Goal: Information Seeking & Learning: Learn about a topic

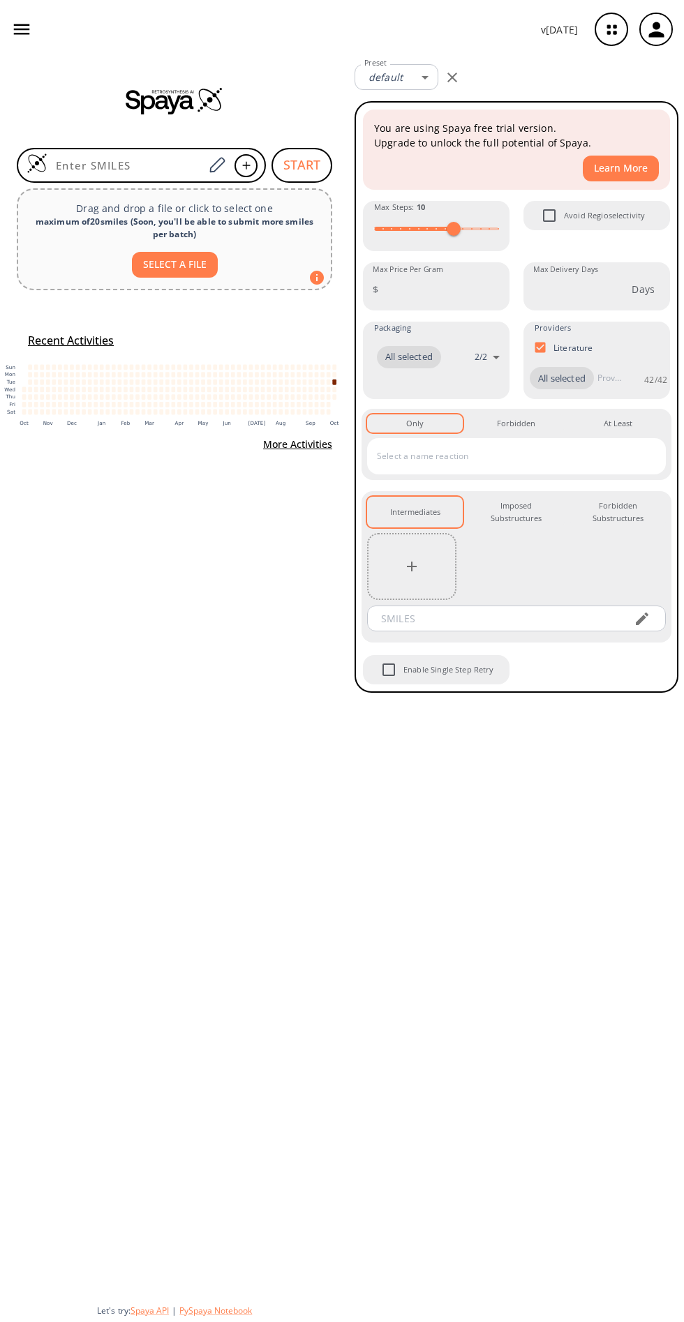
click at [611, 29] on icon "button" at bounding box center [611, 29] width 37 height 37
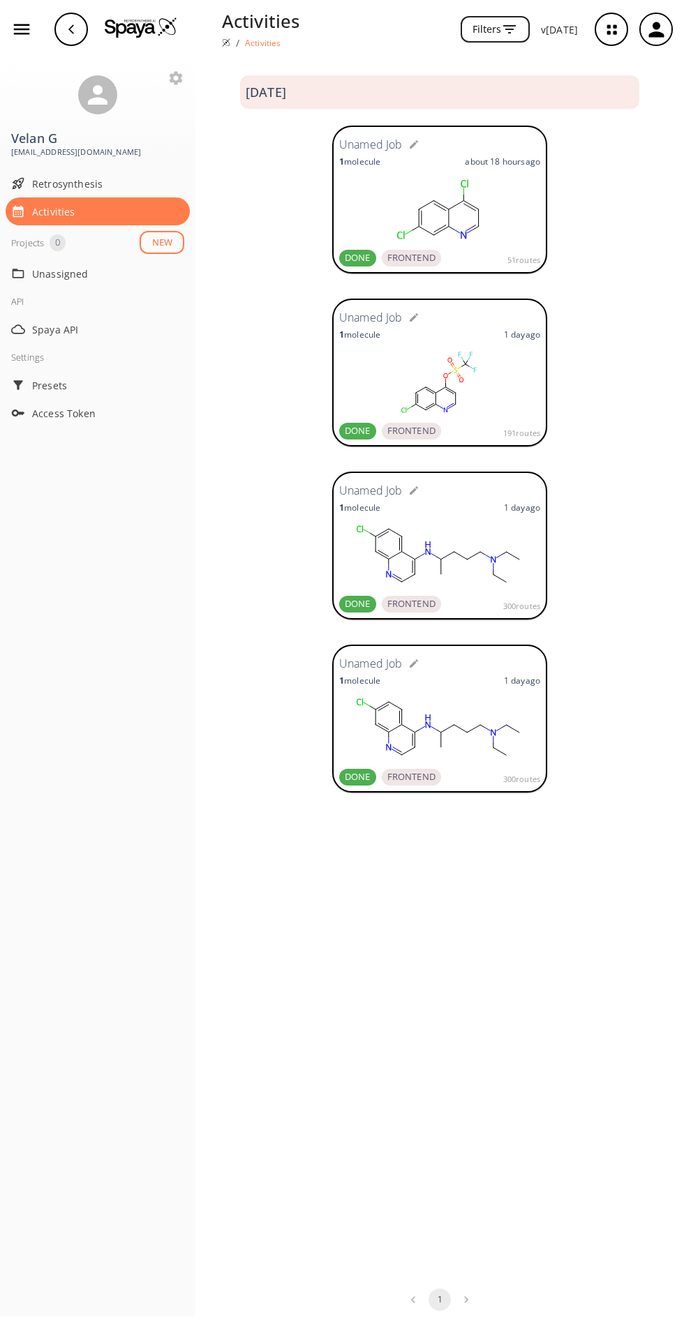
click at [445, 496] on form "Unamed Job" at bounding box center [439, 490] width 201 height 22
click at [358, 598] on span "DONE" at bounding box center [357, 604] width 37 height 14
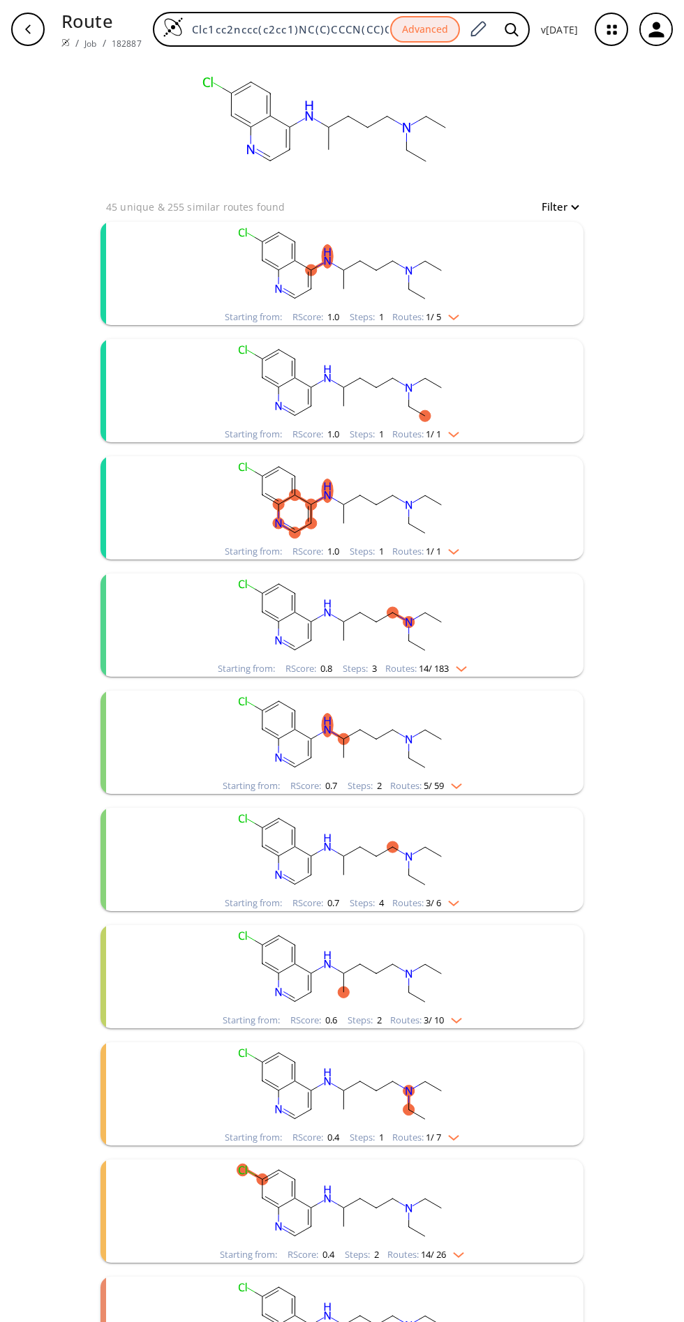
scroll to position [56, 0]
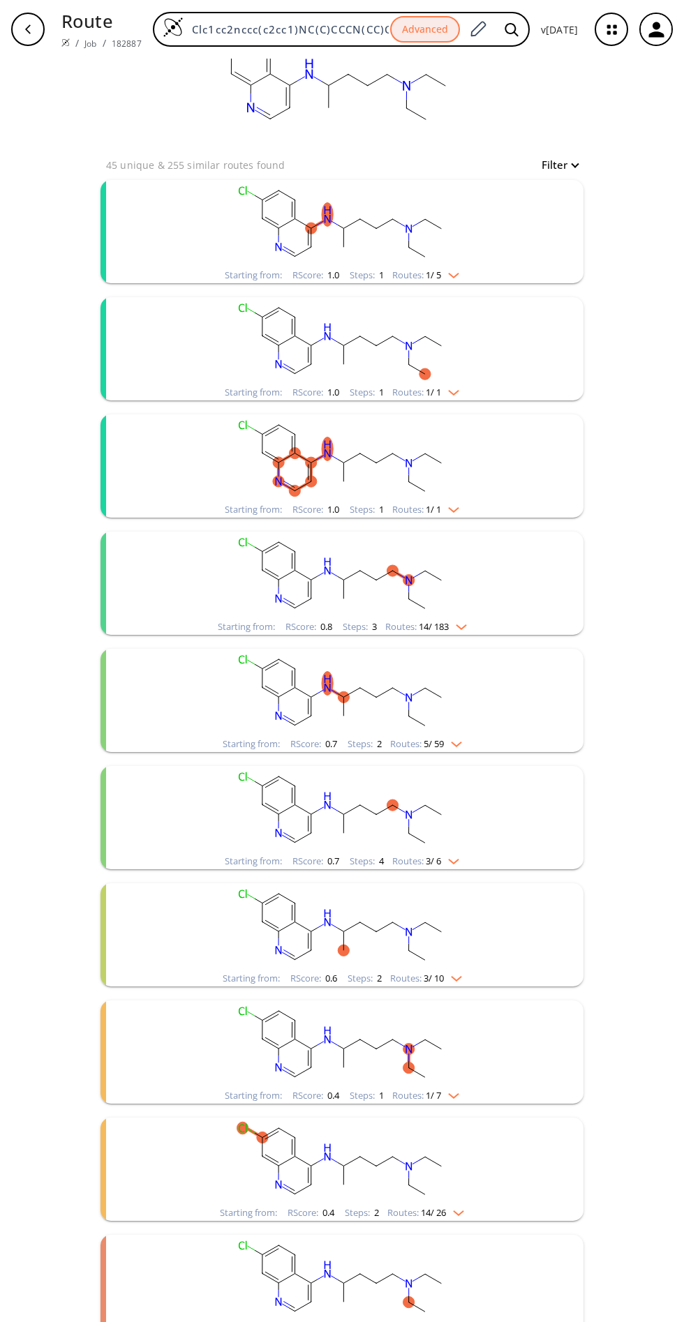
click at [442, 495] on rect "clusters" at bounding box center [341, 458] width 363 height 87
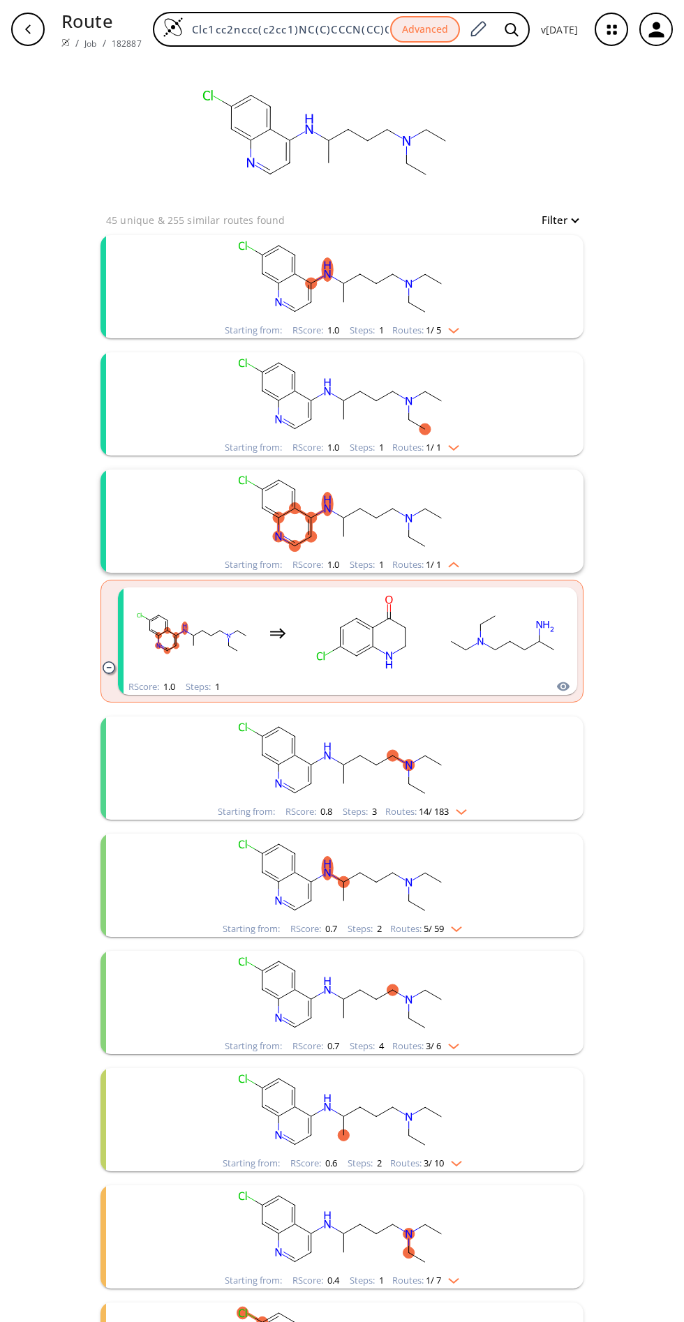
scroll to position [0, 0]
click at [459, 316] on rect "clusters" at bounding box center [341, 279] width 363 height 87
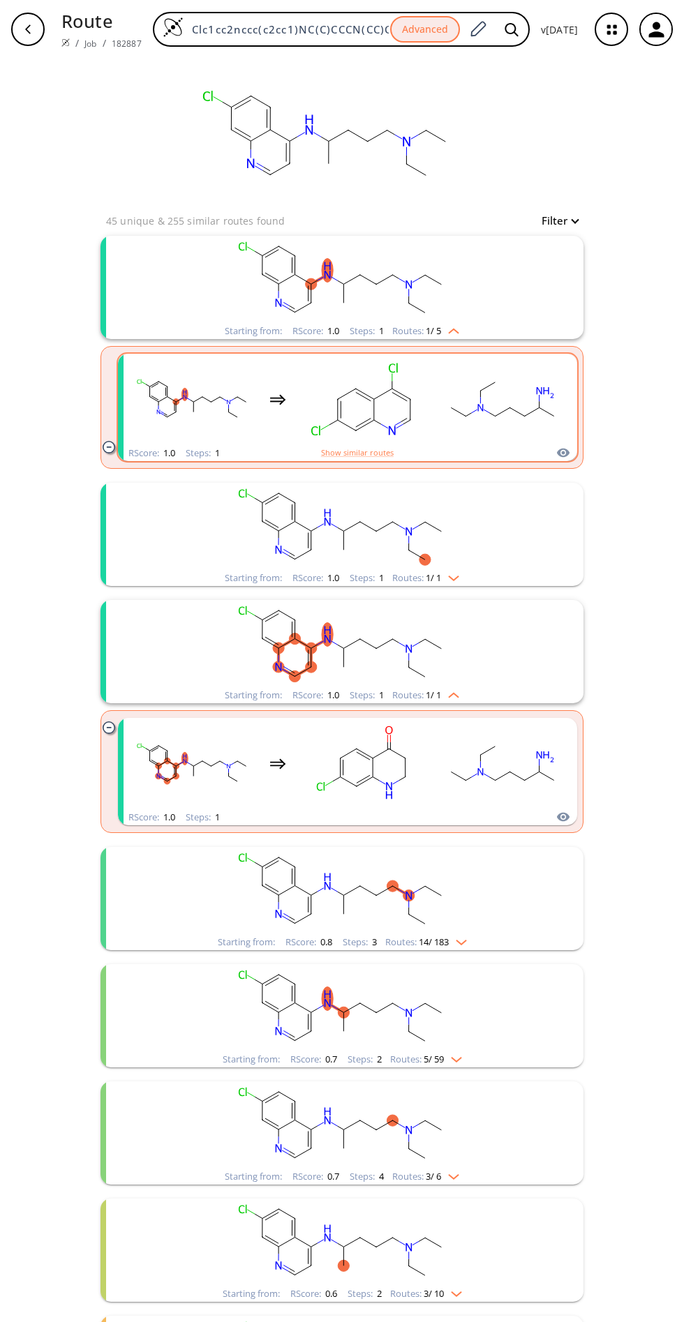
click at [560, 436] on rect "clusters" at bounding box center [503, 399] width 126 height 87
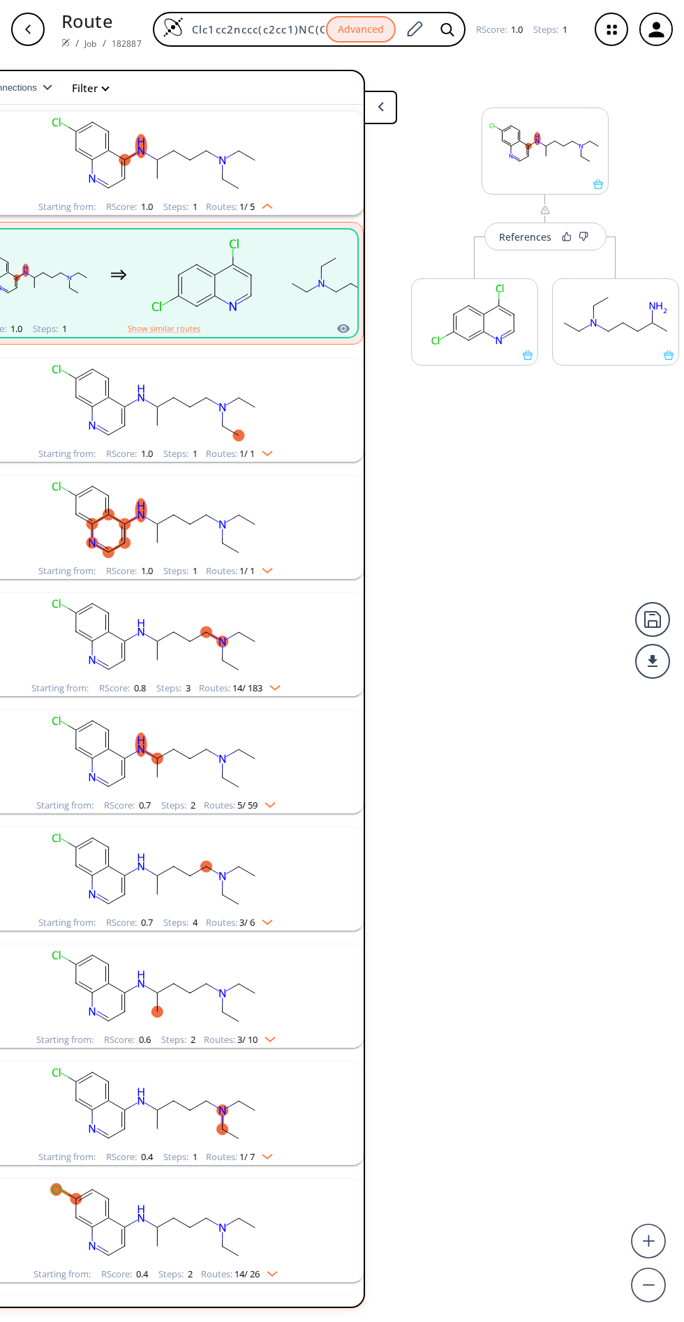
scroll to position [0, 76]
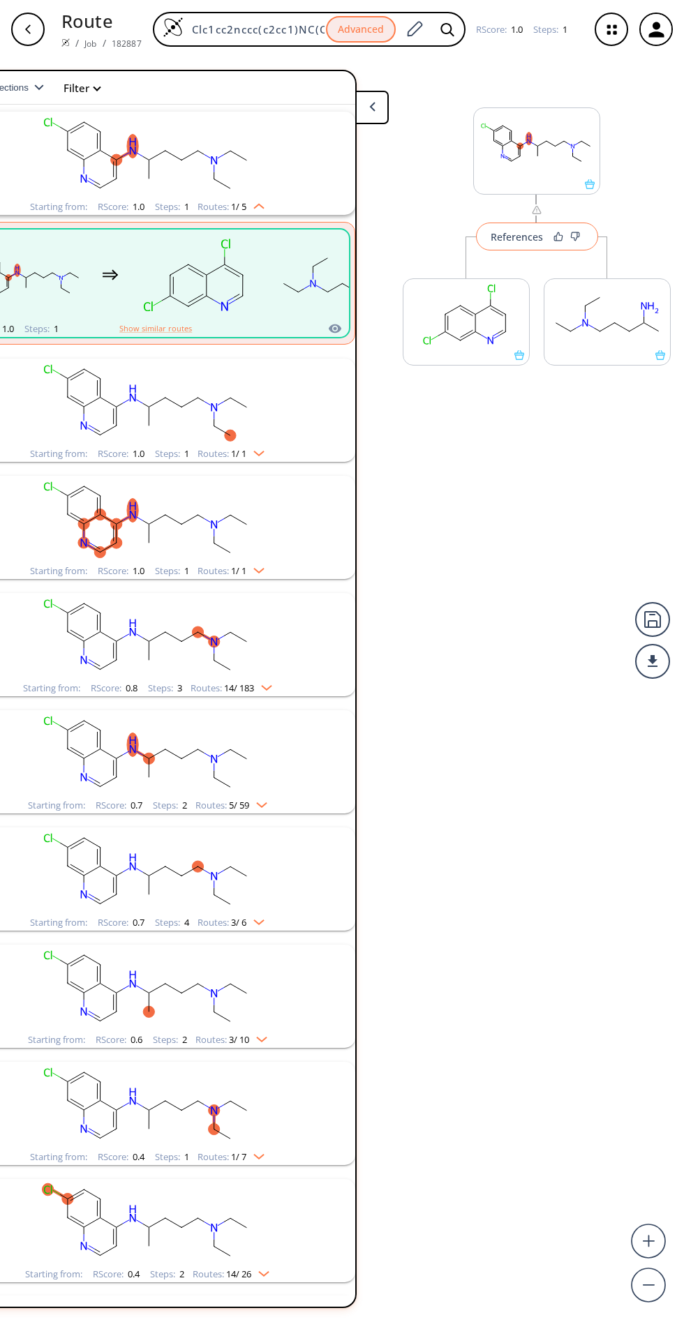
click at [502, 232] on div "References" at bounding box center [517, 236] width 52 height 9
click at [516, 348] on rect at bounding box center [466, 314] width 126 height 71
click at [467, 376] on button "More routes from here" at bounding box center [466, 372] width 127 height 30
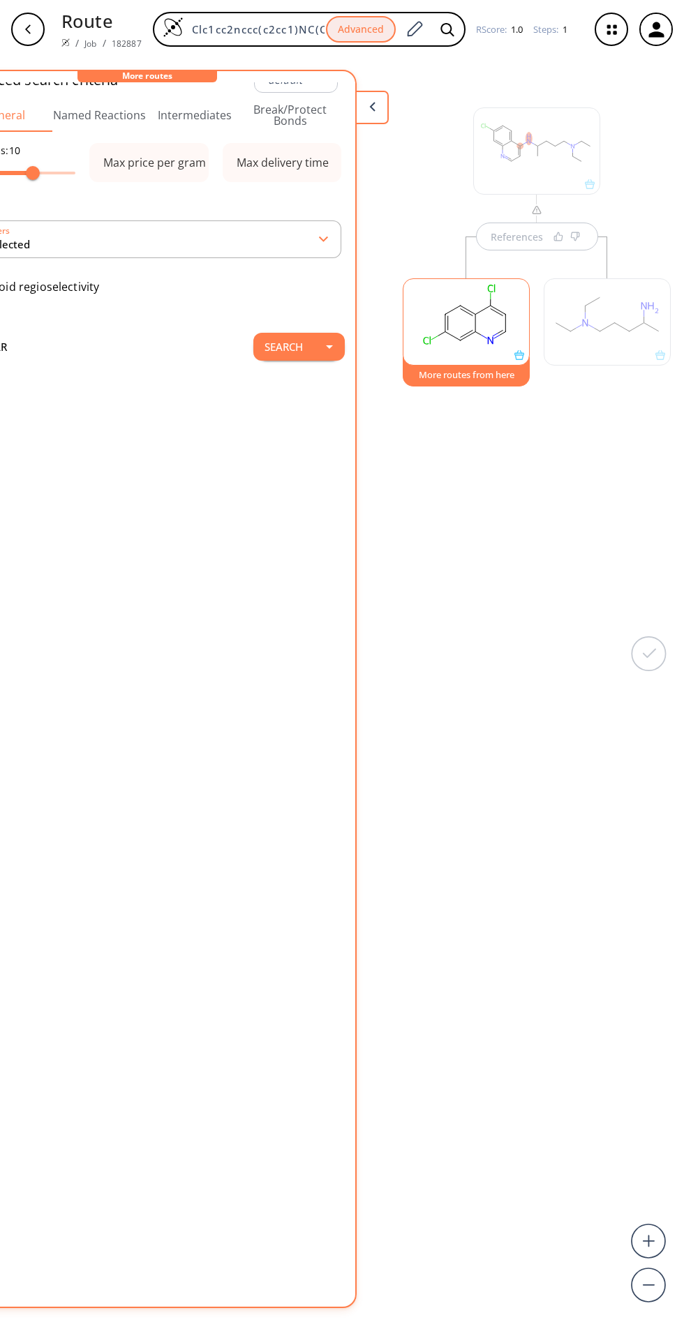
scroll to position [0, 0]
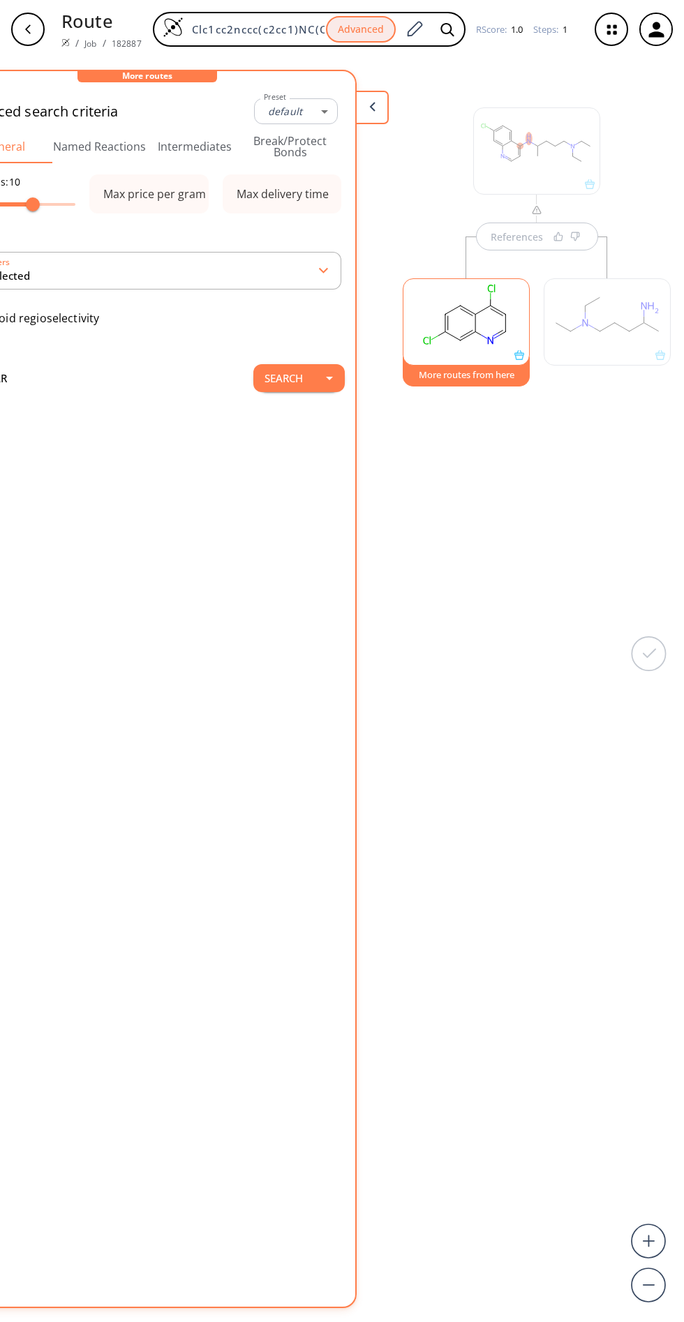
type input "-1"
type input "15"
type input "All selected"
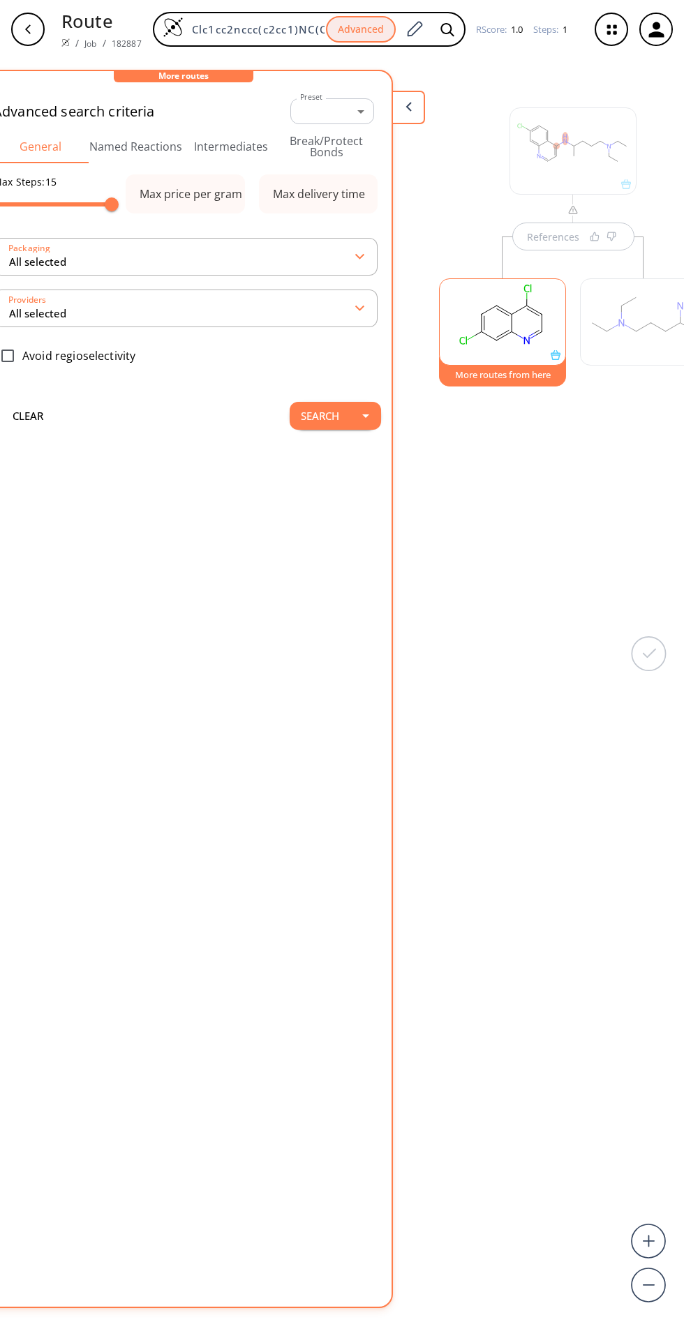
scroll to position [0, 45]
click at [322, 409] on button "Search" at bounding box center [314, 416] width 61 height 28
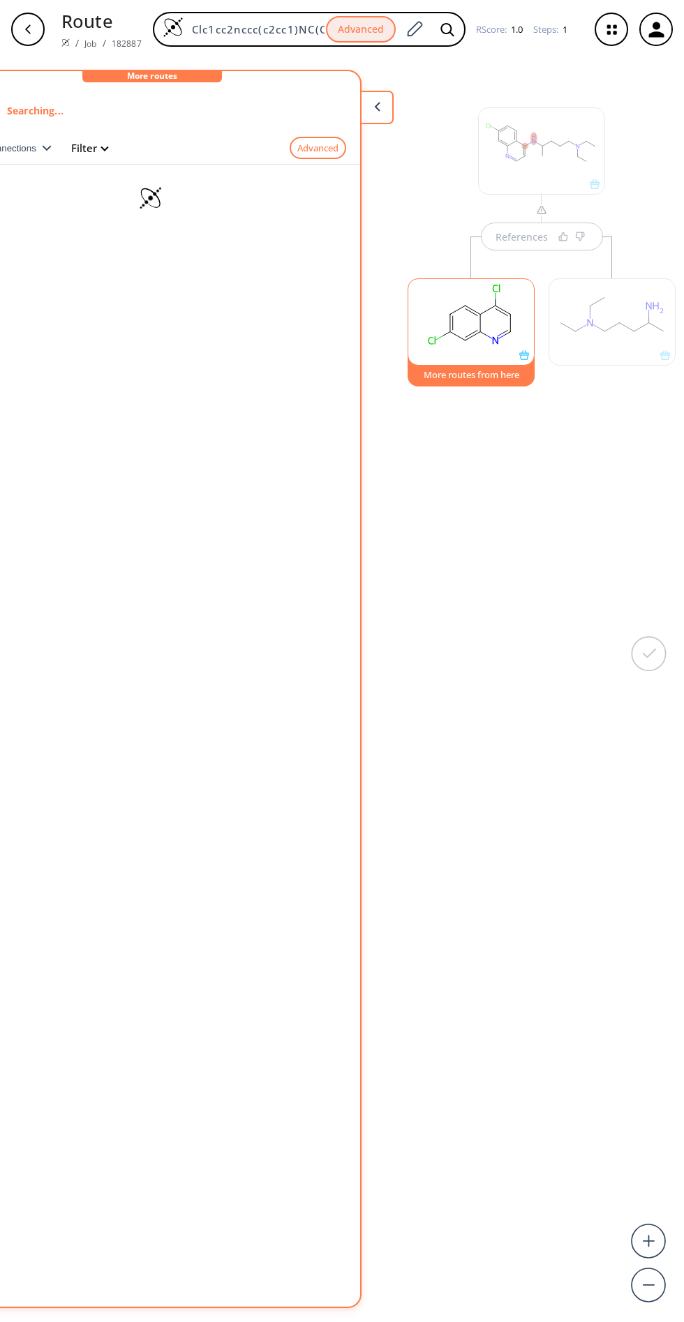
scroll to position [0, 76]
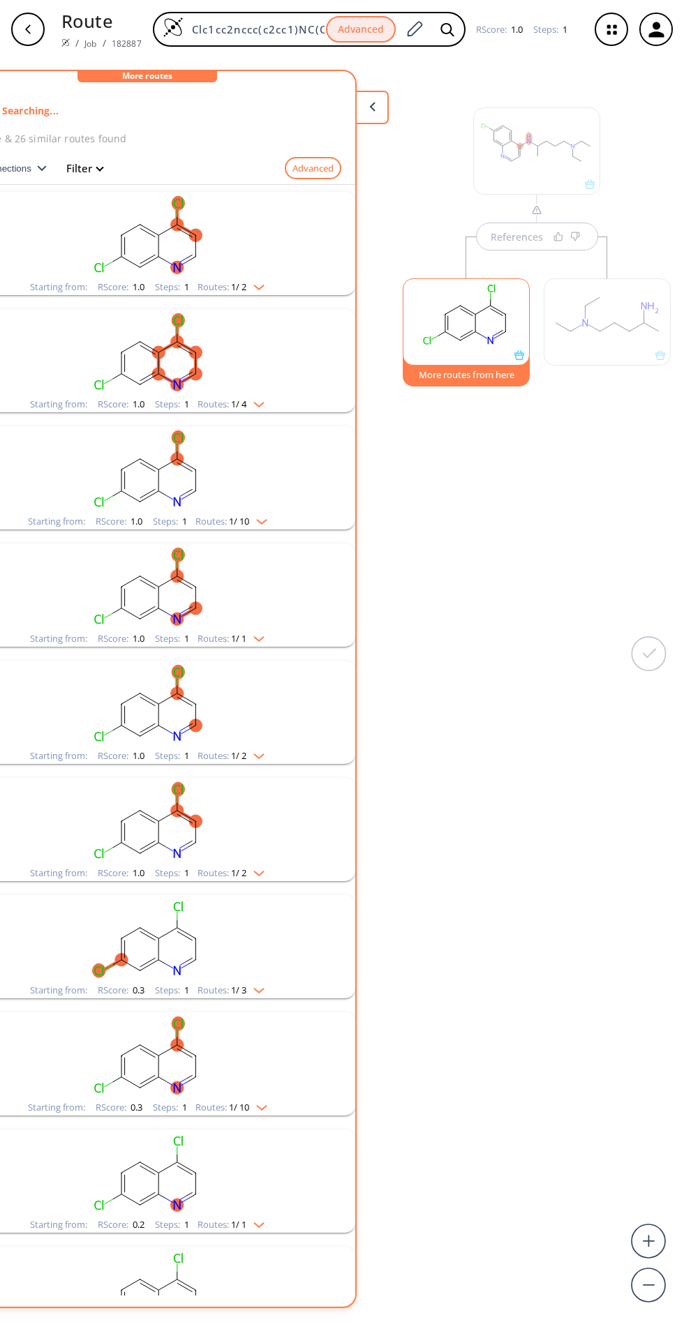
click at [274, 389] on rect "clusters" at bounding box center [147, 352] width 363 height 87
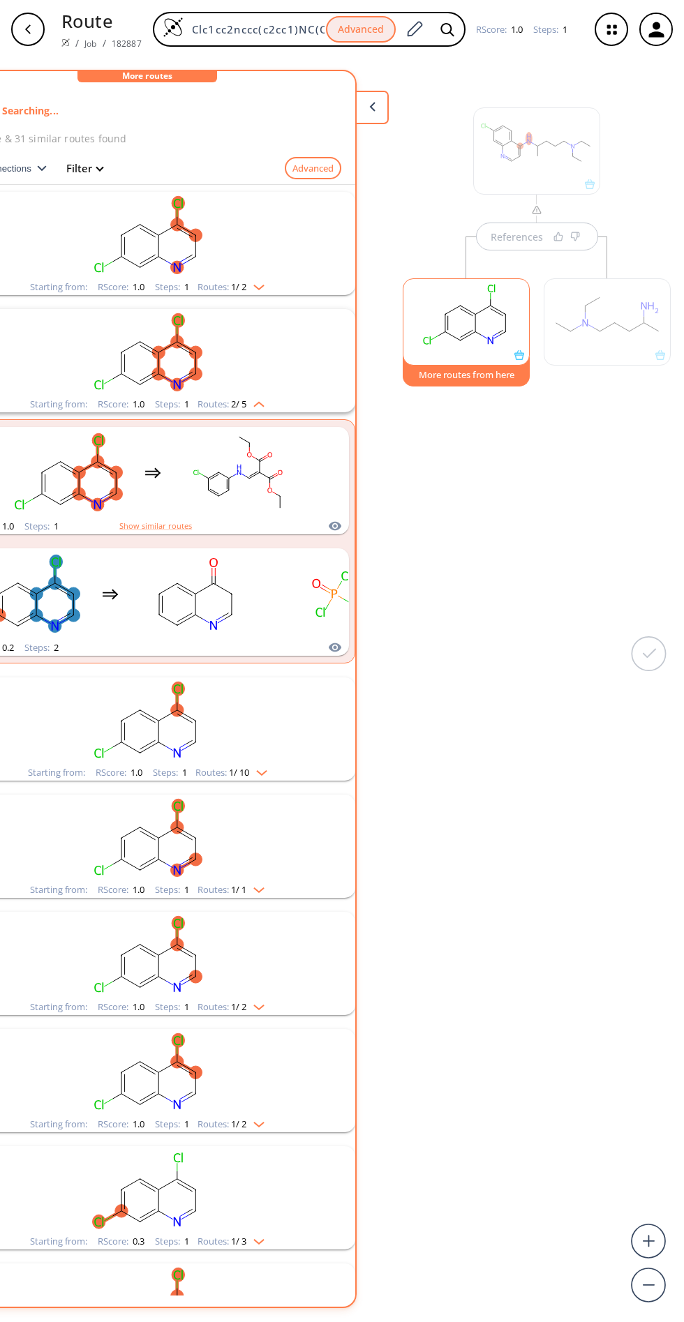
click at [595, 319] on div at bounding box center [607, 321] width 127 height 87
click at [248, 272] on rect "clusters" at bounding box center [147, 235] width 363 height 87
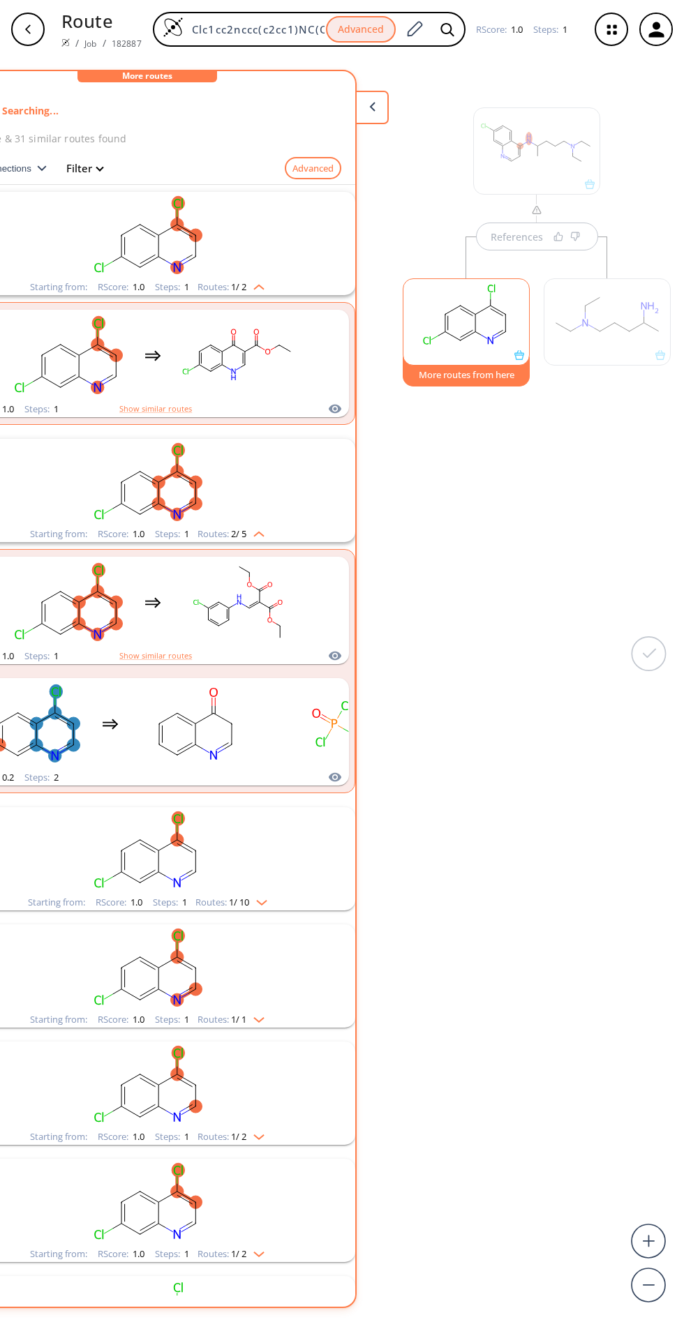
click at [267, 521] on rect "clusters" at bounding box center [147, 482] width 363 height 87
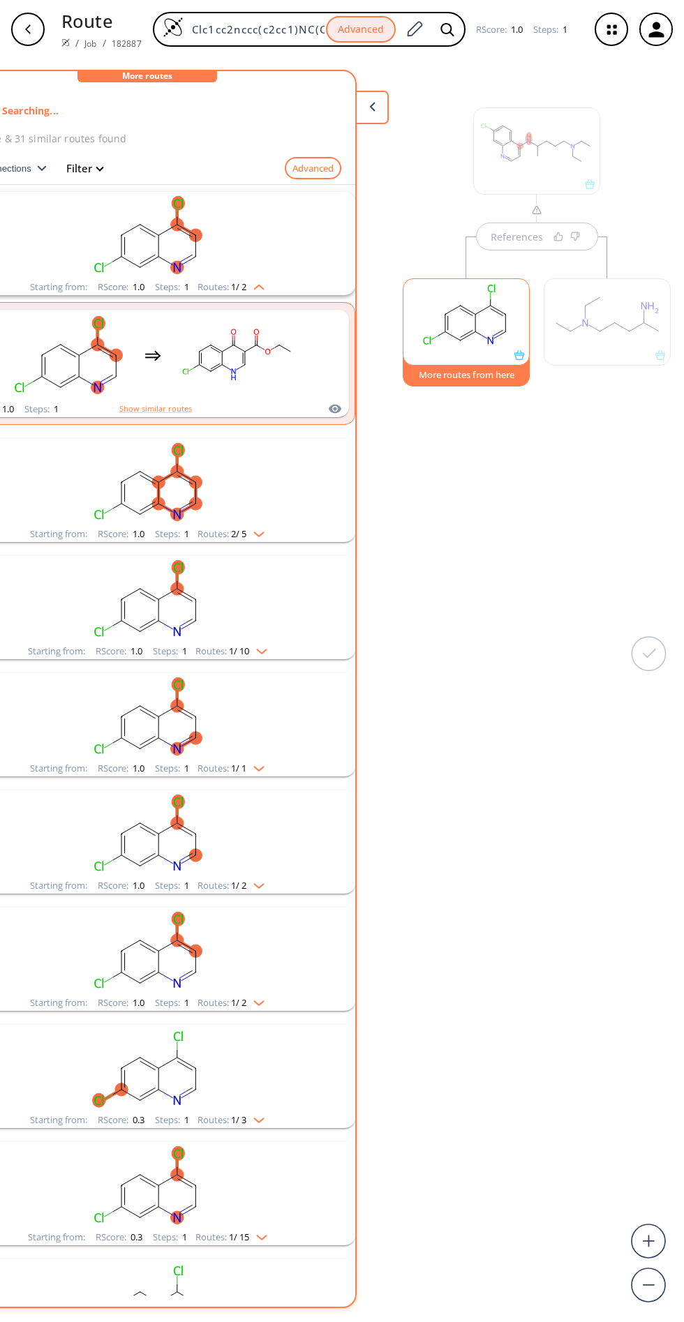
click at [276, 520] on rect "clusters" at bounding box center [147, 482] width 363 height 87
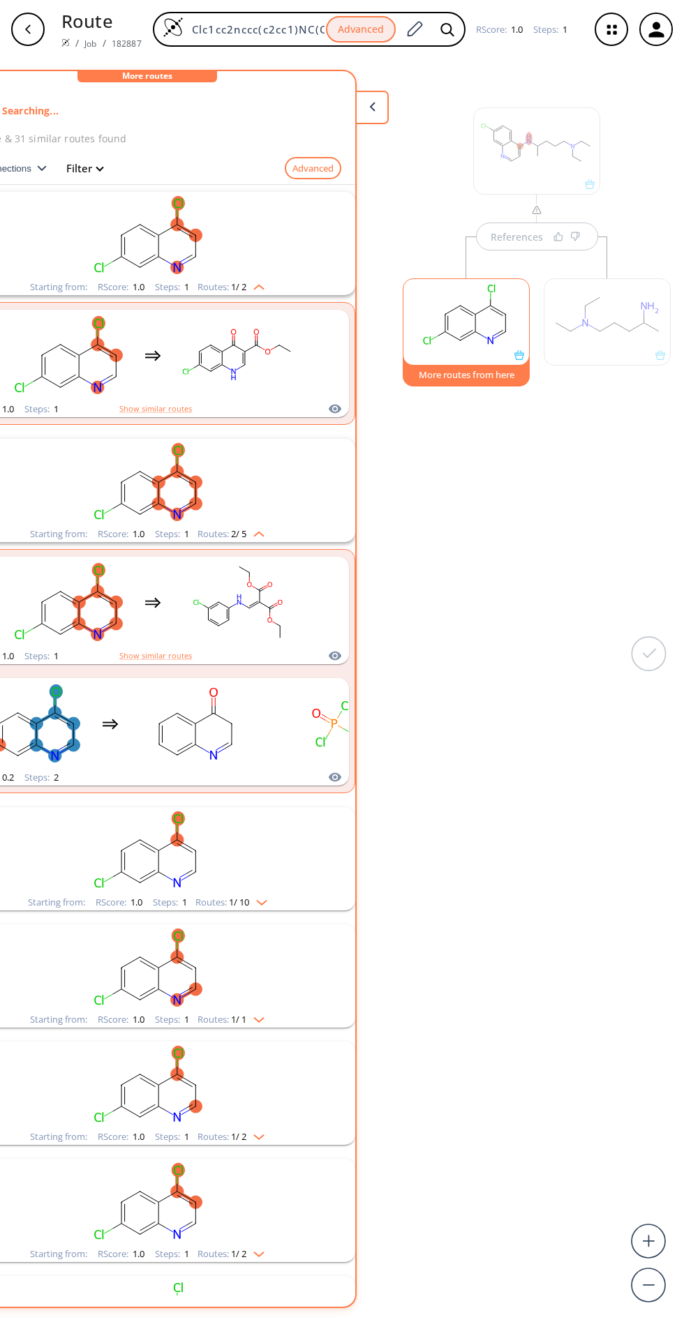
click at [345, 800] on li "Starting from: RScore : 1.0 Steps : 1 Routes: 1 / 10" at bounding box center [147, 858] width 416 height 117
click at [341, 759] on div "clusters" at bounding box center [153, 723] width 393 height 91
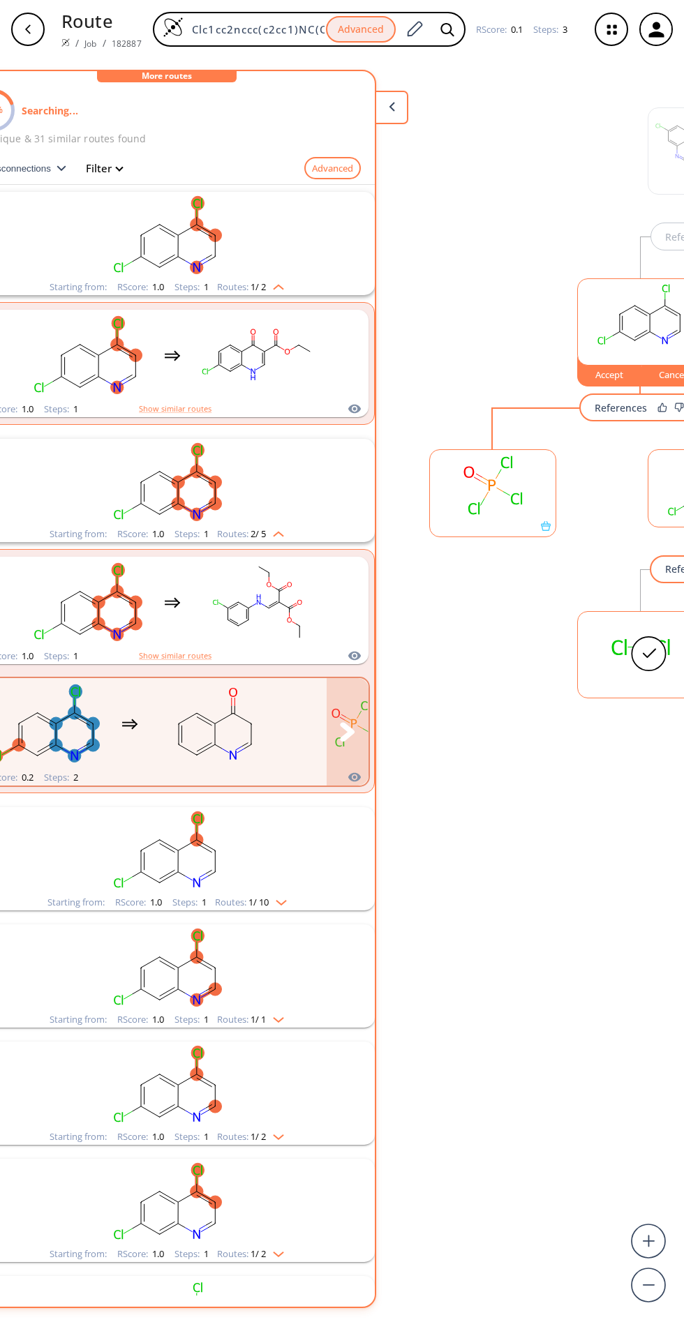
scroll to position [0, 0]
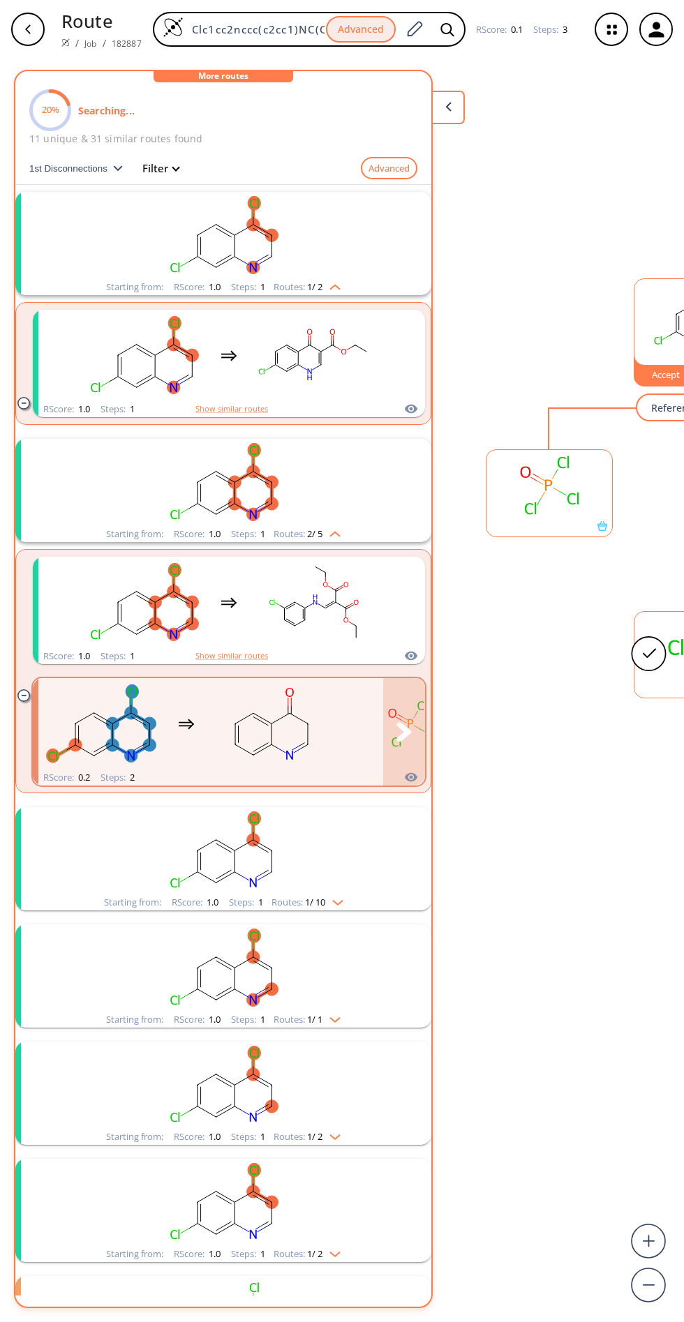
click at [341, 885] on rect "clusters" at bounding box center [223, 850] width 363 height 87
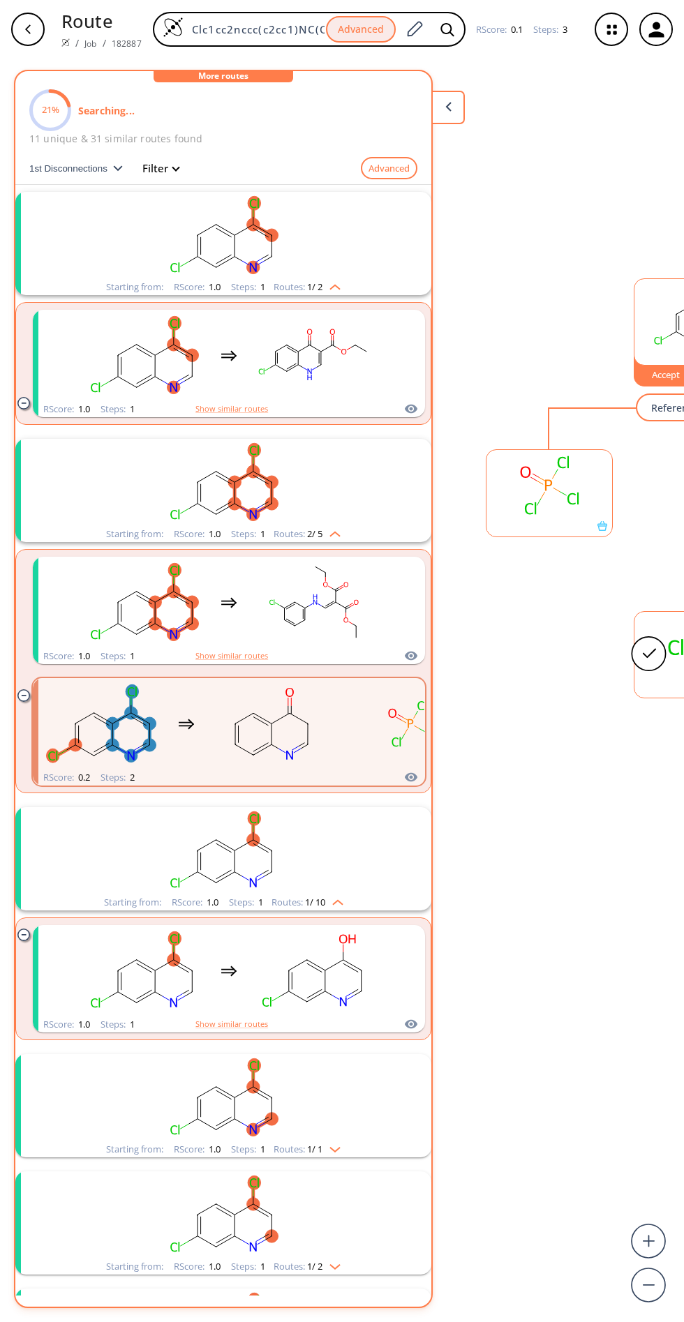
click at [337, 1129] on rect "clusters" at bounding box center [223, 1097] width 363 height 87
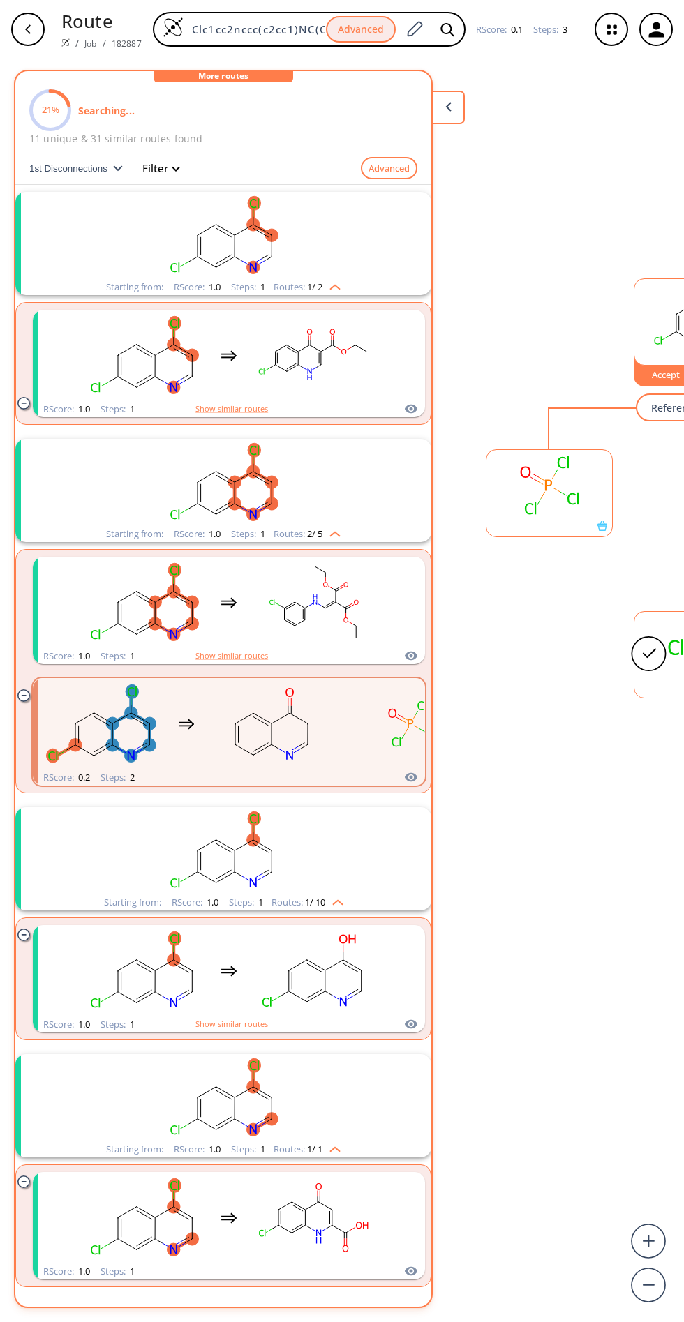
click at [350, 1322] on rect "clusters" at bounding box center [223, 1344] width 363 height 87
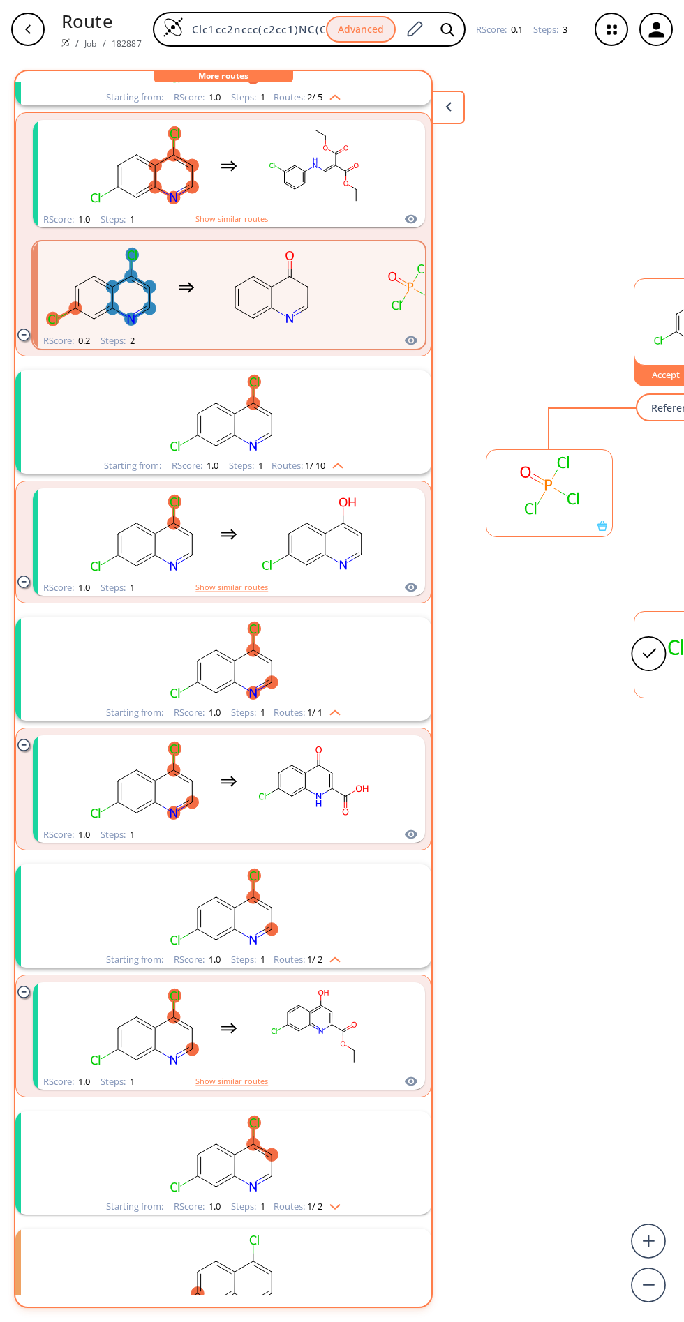
scroll to position [436, 0]
click at [350, 1194] on rect "clusters" at bounding box center [223, 1155] width 363 height 87
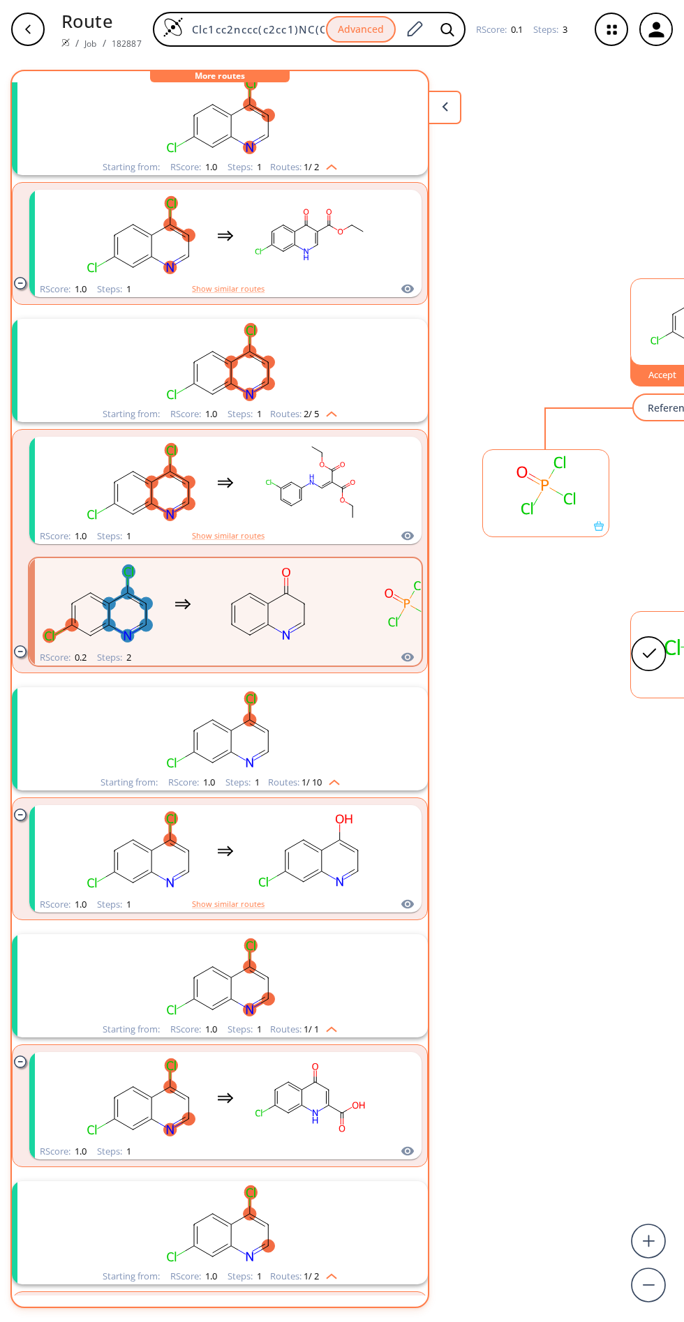
scroll to position [0, 0]
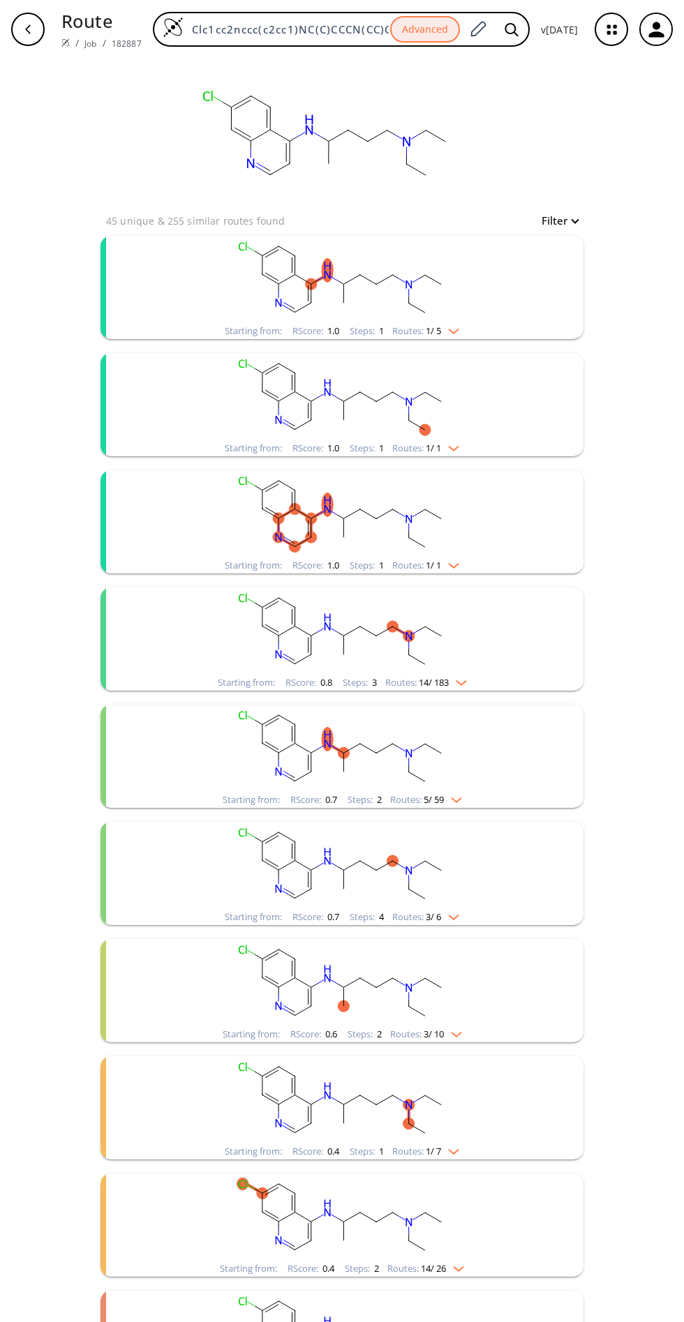
click at [479, 671] on rect "clusters" at bounding box center [341, 631] width 363 height 87
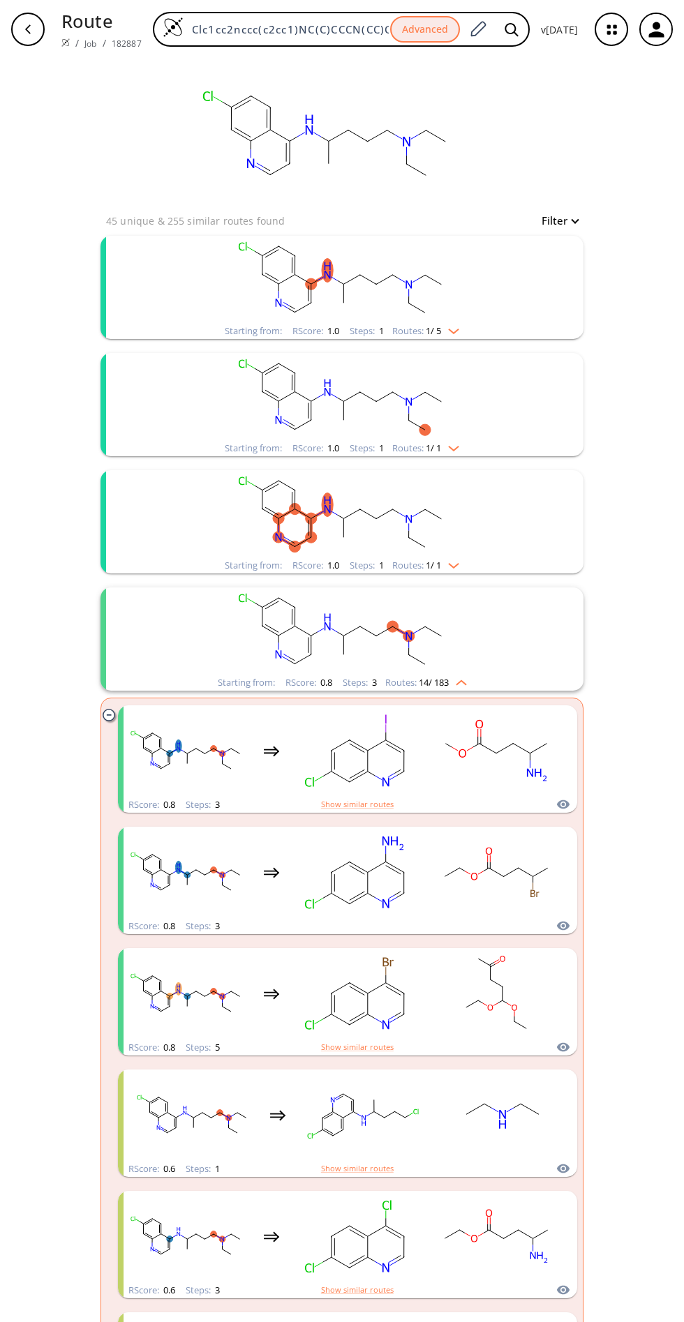
click at [481, 669] on rect "clusters" at bounding box center [341, 631] width 363 height 87
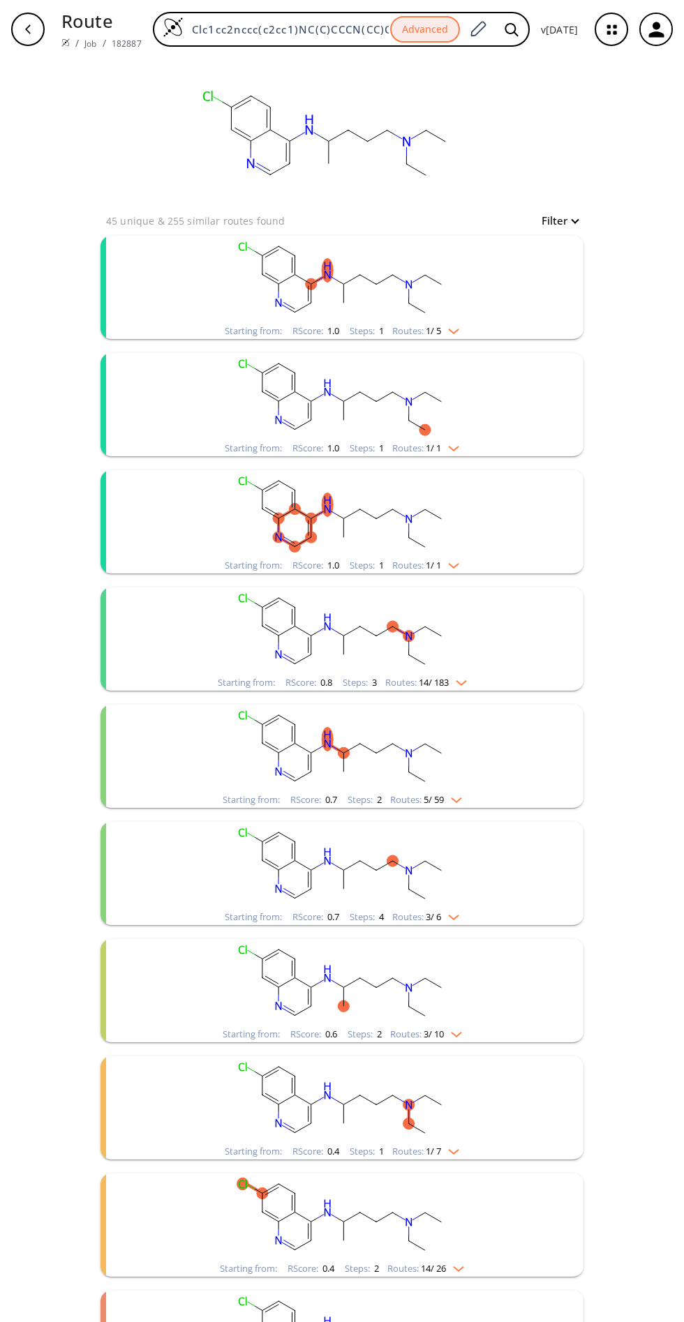
click at [466, 354] on rect "clusters" at bounding box center [341, 396] width 363 height 87
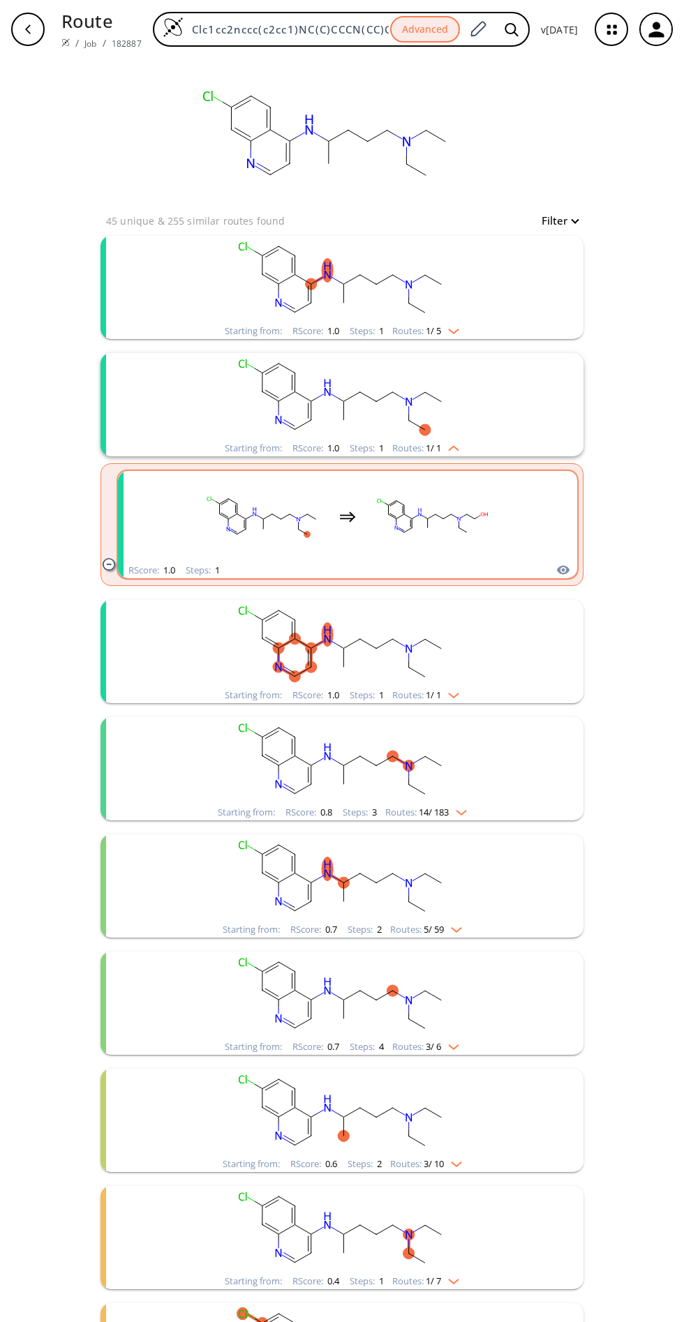
click at [563, 574] on icon "clusters" at bounding box center [563, 570] width 13 height 9
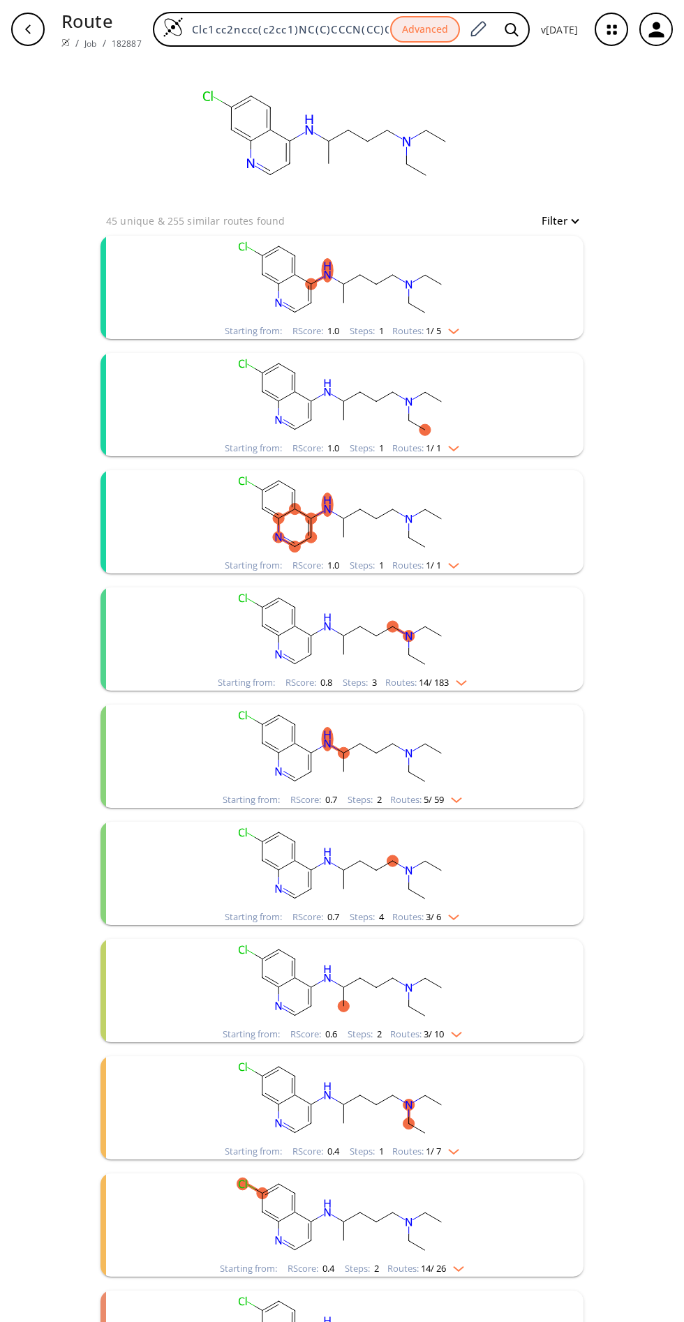
click at [445, 435] on rect "clusters" at bounding box center [341, 396] width 363 height 87
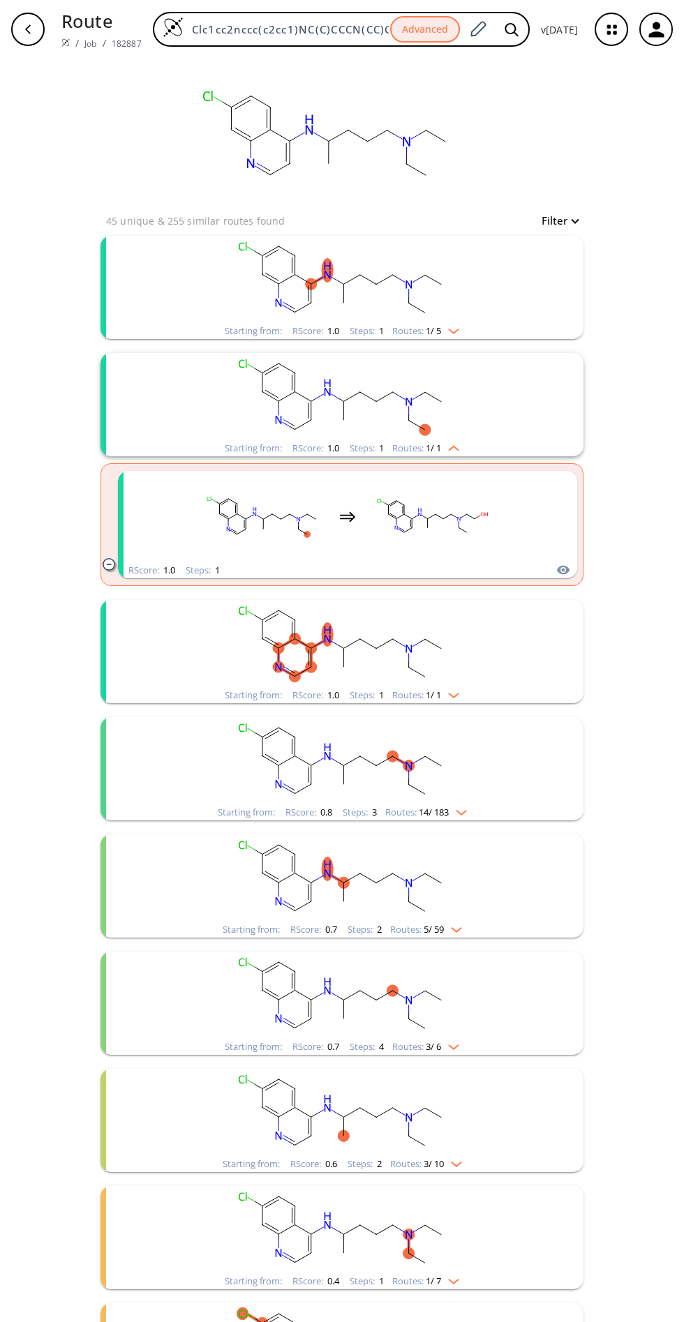
click at [466, 319] on rect "clusters" at bounding box center [341, 279] width 363 height 87
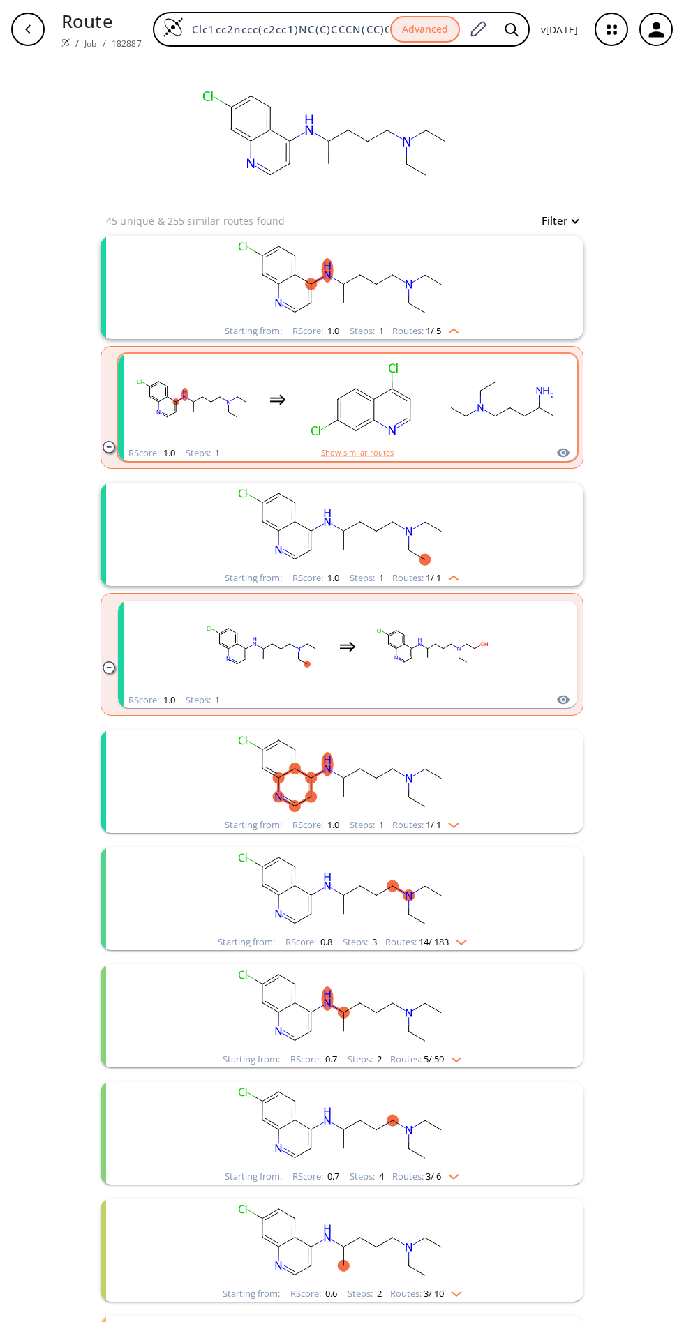
click at [555, 438] on rect "clusters" at bounding box center [503, 399] width 126 height 87
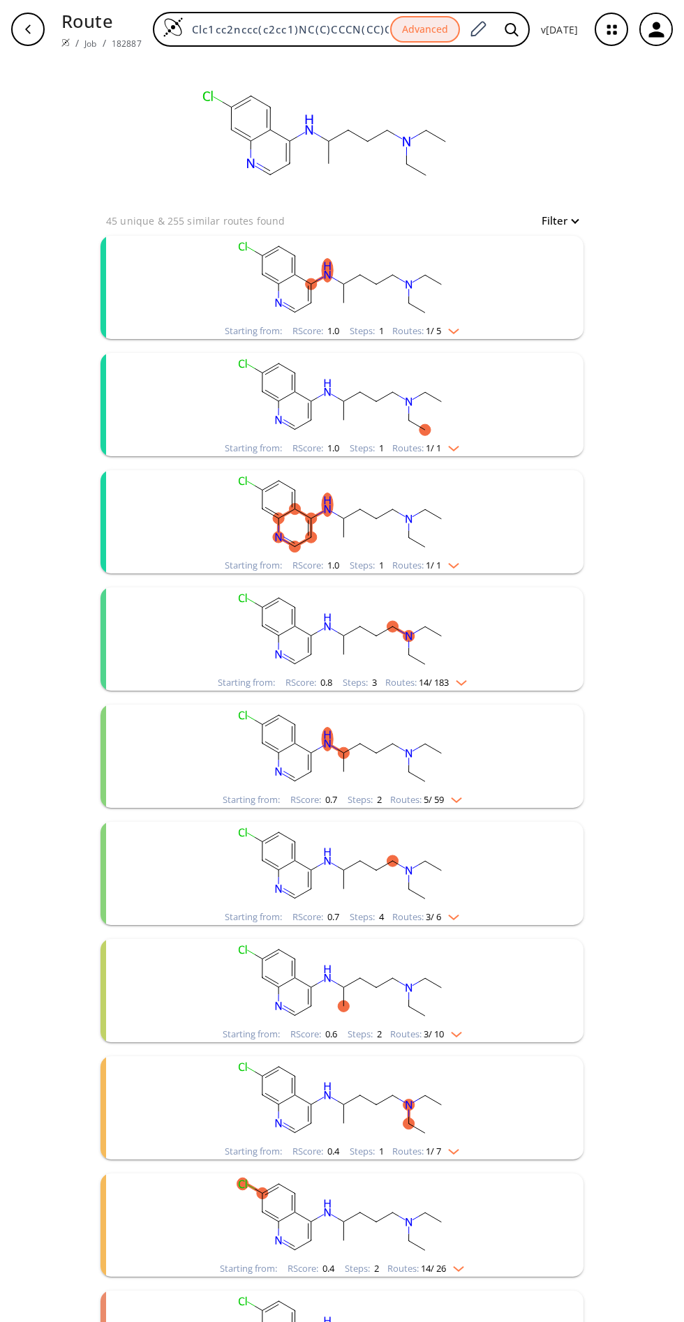
click at [453, 320] on rect "clusters" at bounding box center [341, 279] width 363 height 87
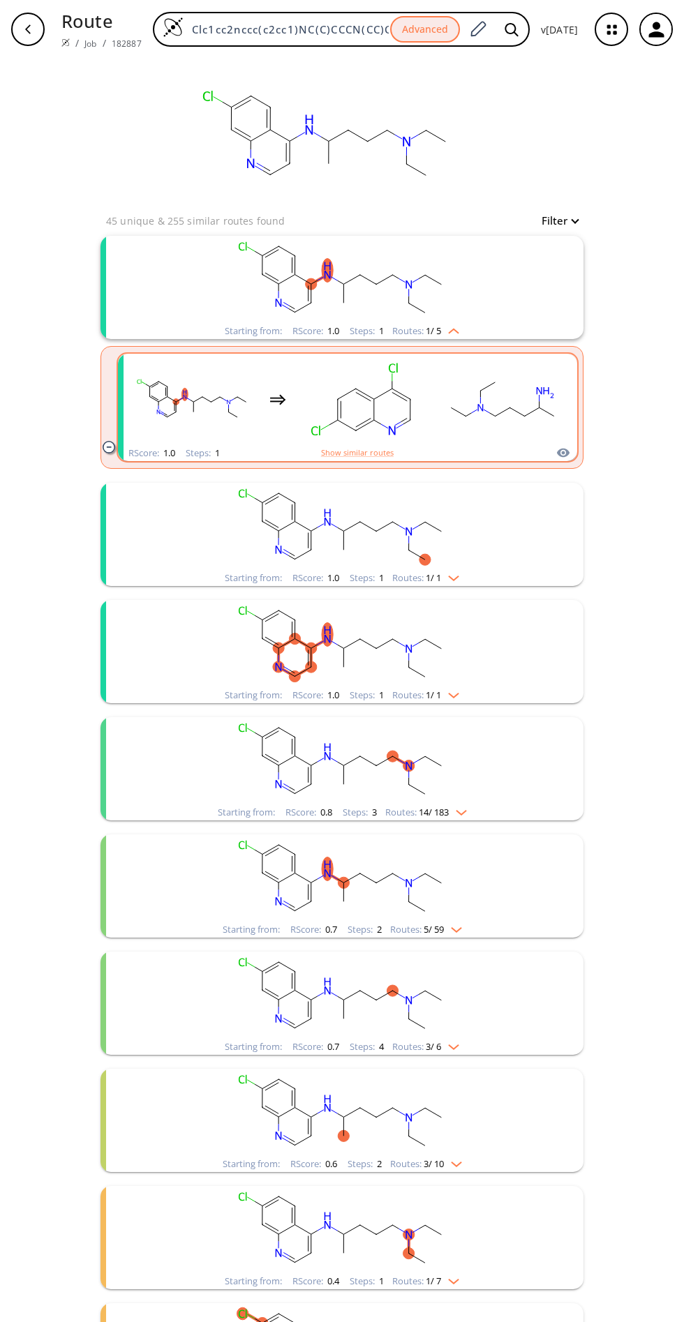
click at [559, 439] on rect "clusters" at bounding box center [503, 399] width 126 height 87
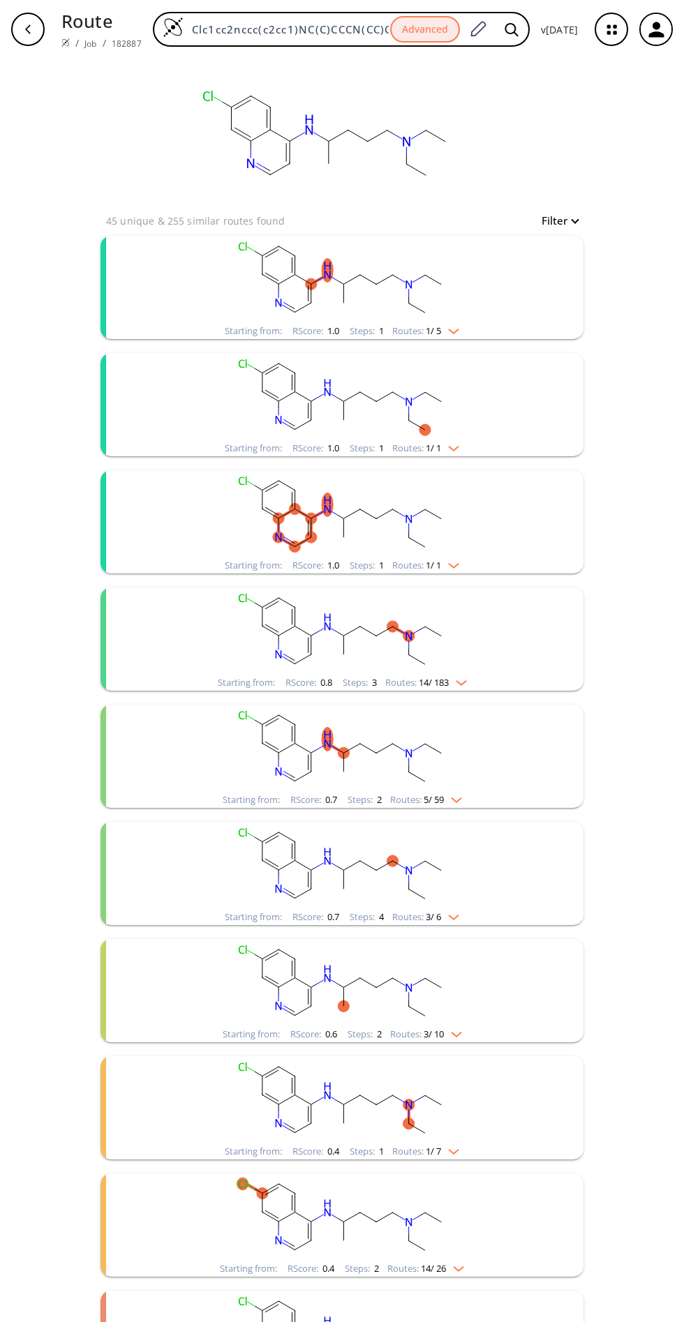
click at [458, 331] on img "clusters" at bounding box center [450, 328] width 18 height 11
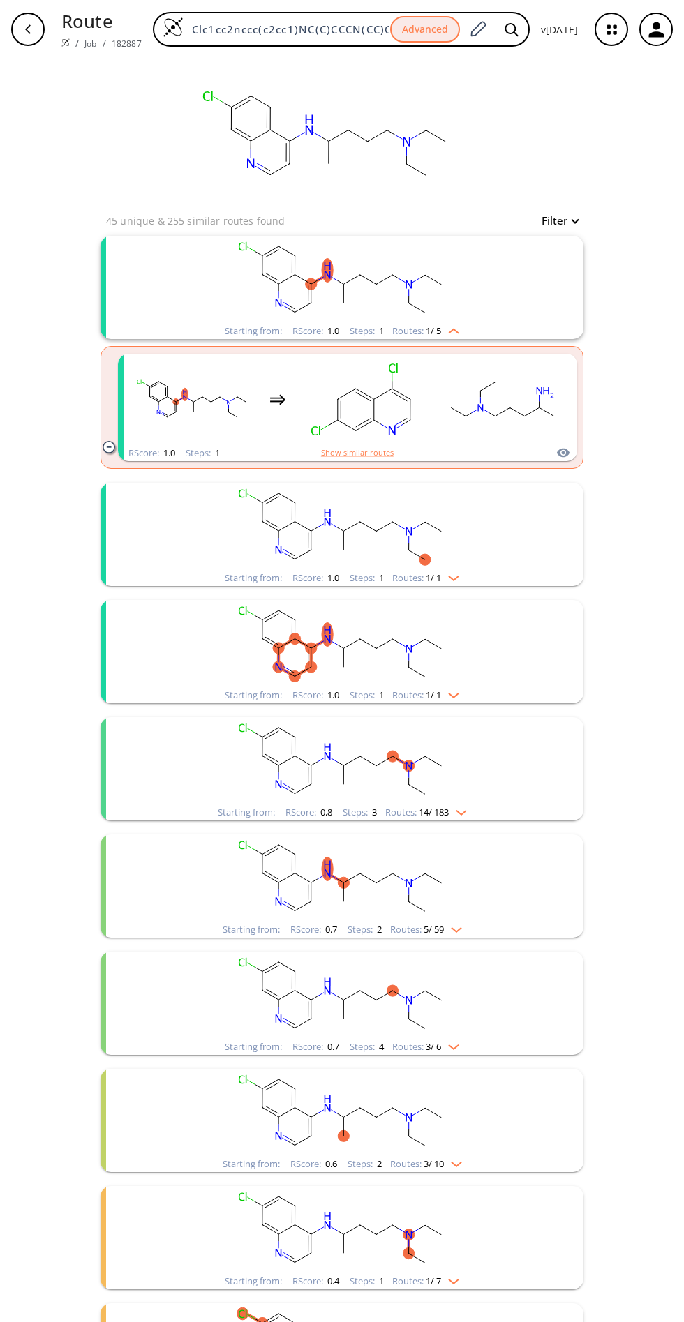
click at [445, 796] on rect "clusters" at bounding box center [341, 760] width 363 height 87
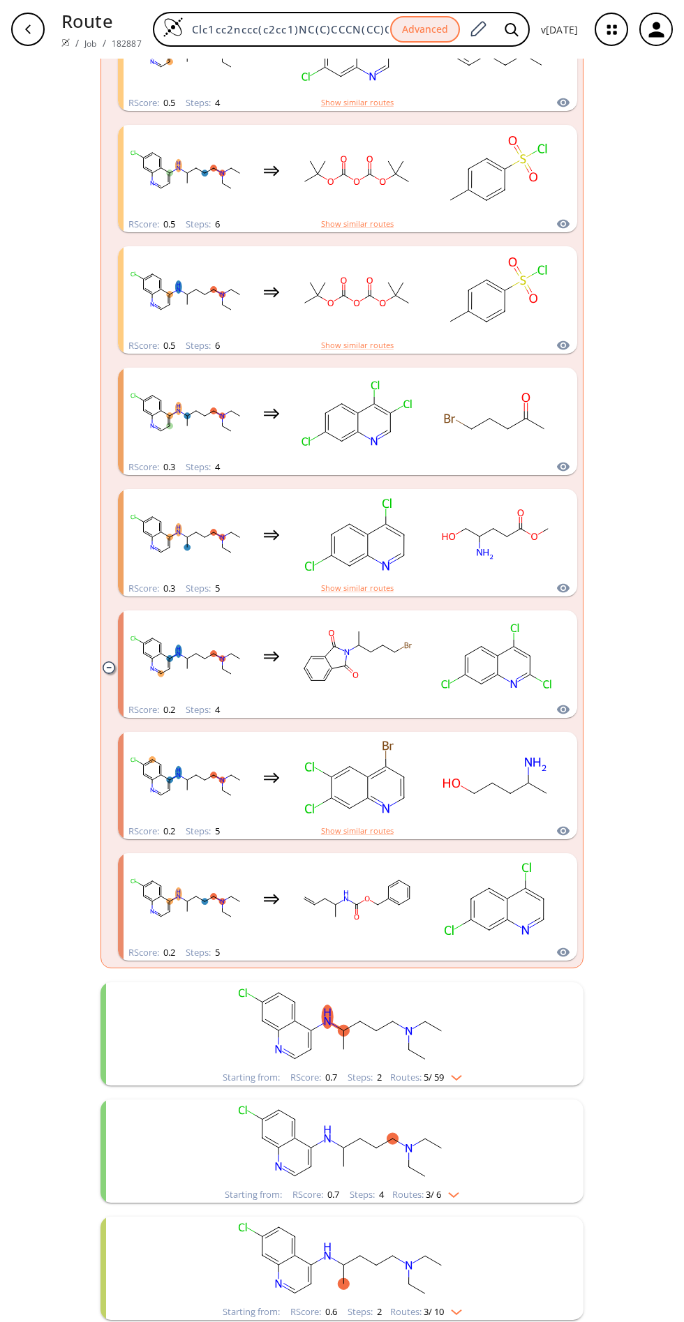
scroll to position [1561, 0]
click at [672, 22] on button "button" at bounding box center [656, 29] width 45 height 45
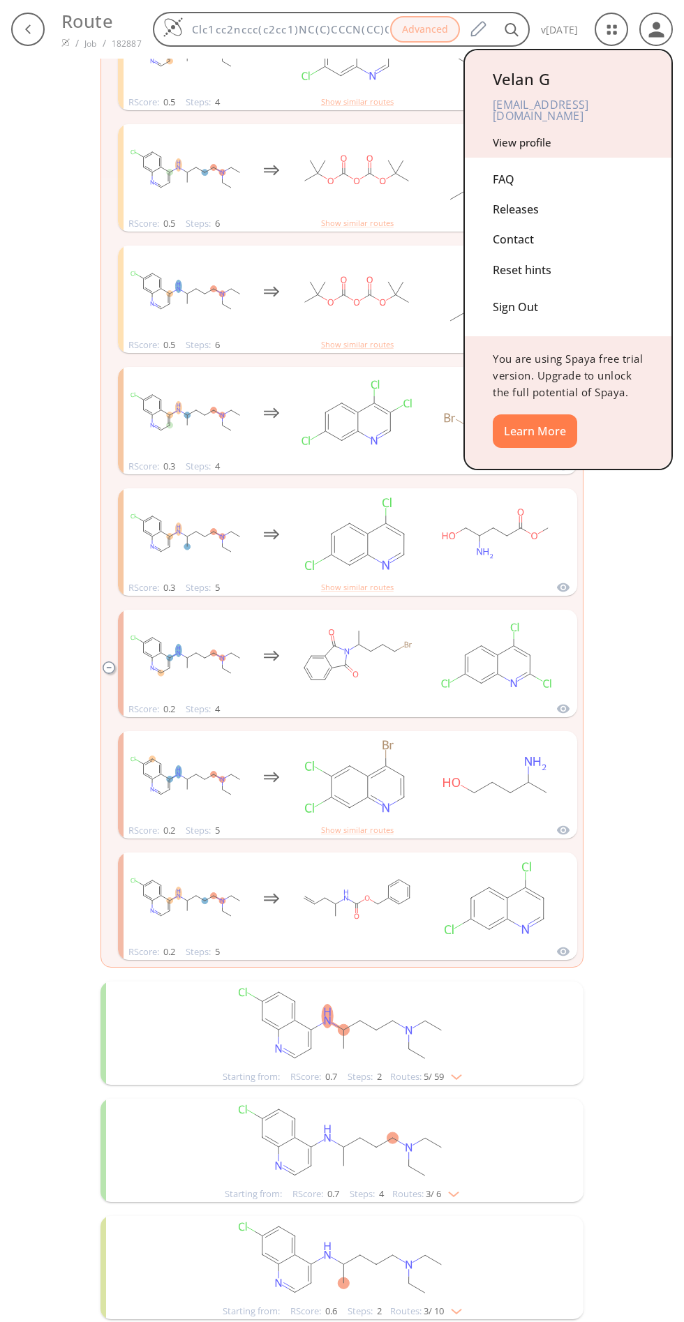
click at [675, 730] on div at bounding box center [342, 661] width 684 height 1322
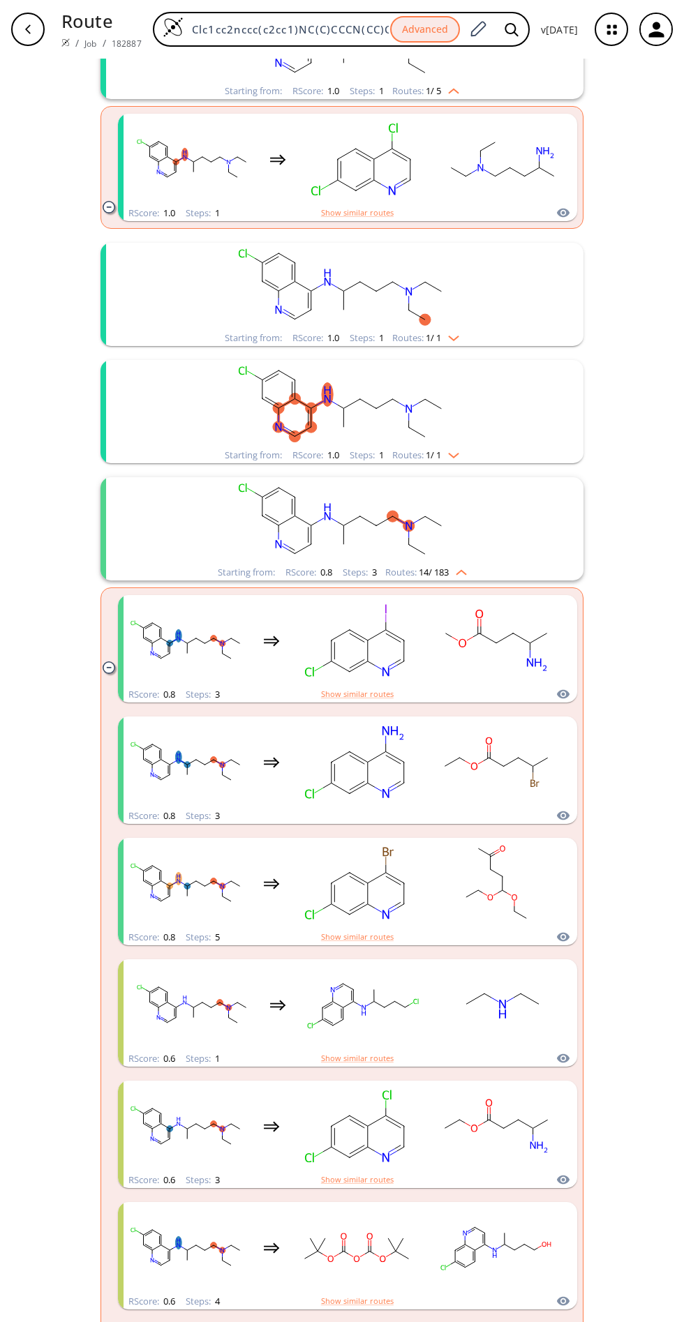
scroll to position [224, 0]
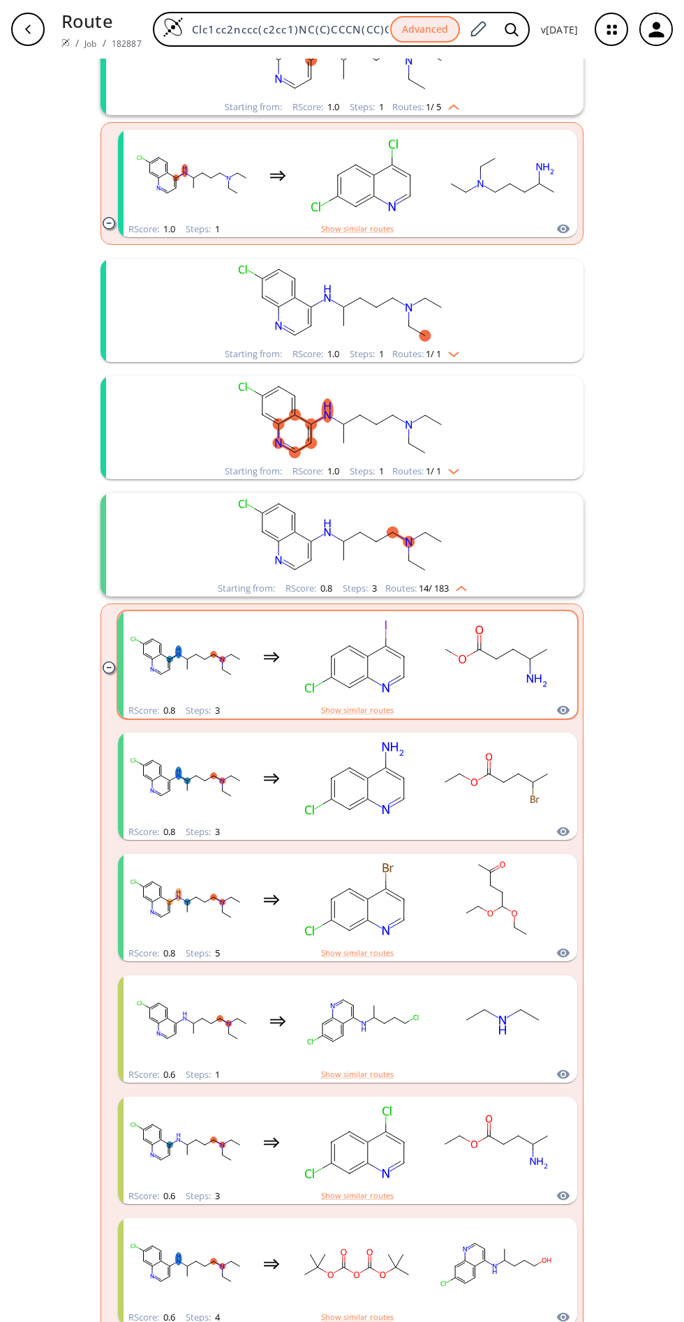
click at [499, 662] on ellipse "clusters" at bounding box center [497, 659] width 12 height 12
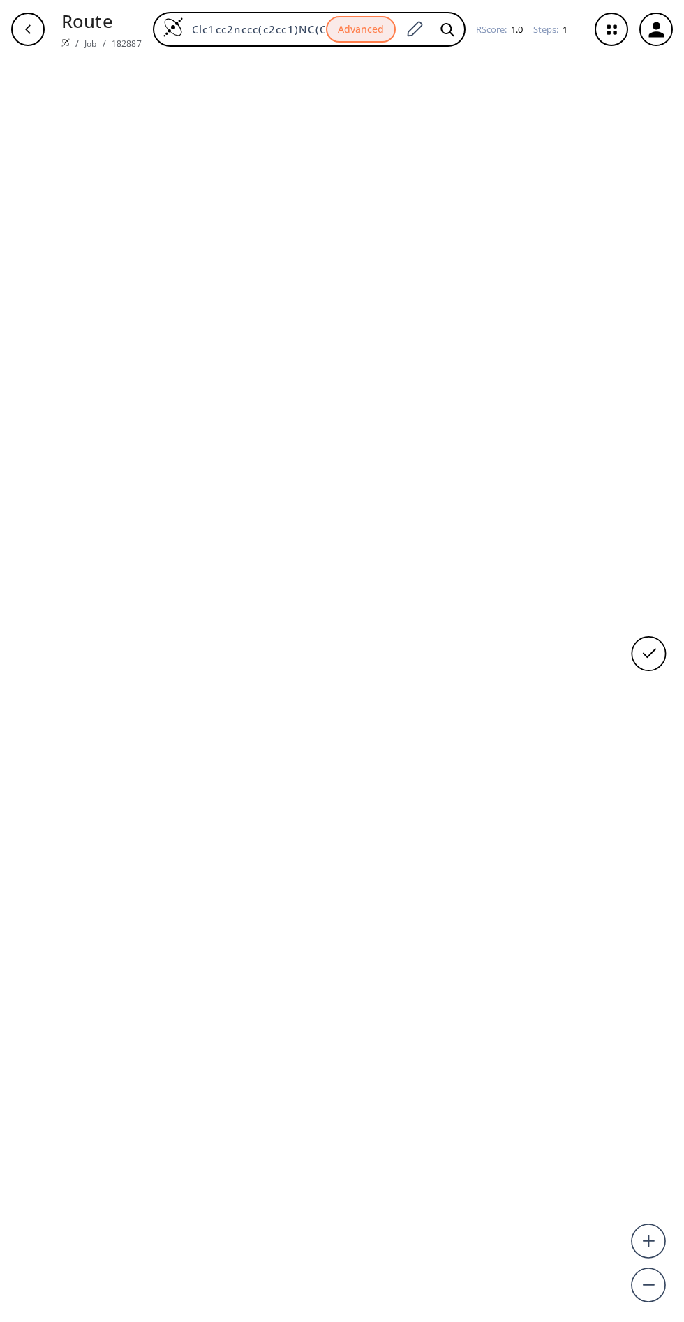
click at [481, 571] on div at bounding box center [342, 691] width 684 height 1264
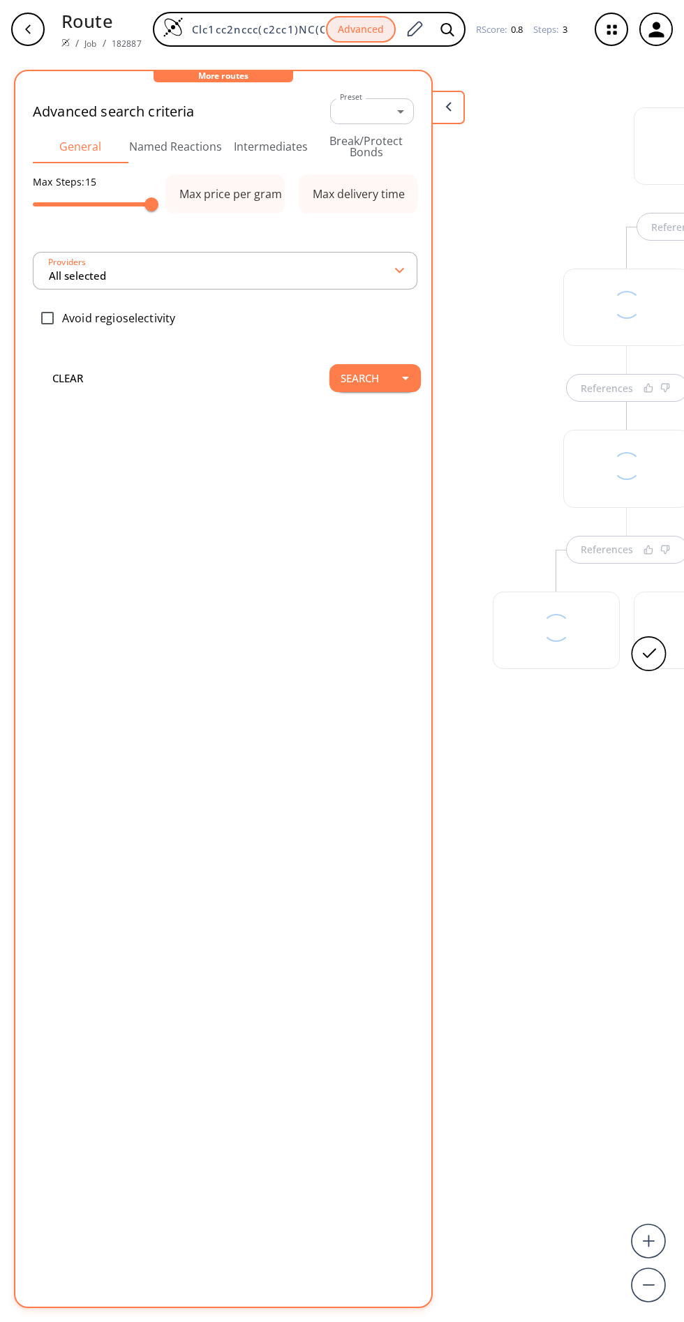
type input "All selected"
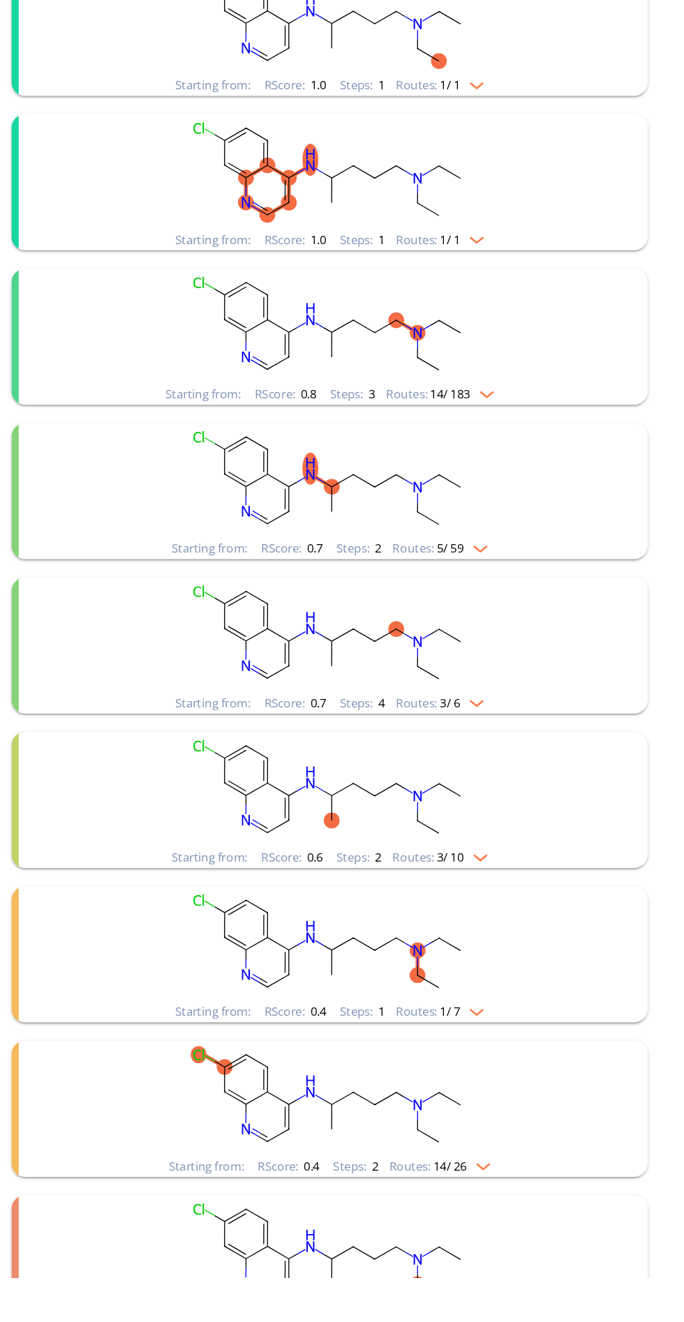
scroll to position [56, 0]
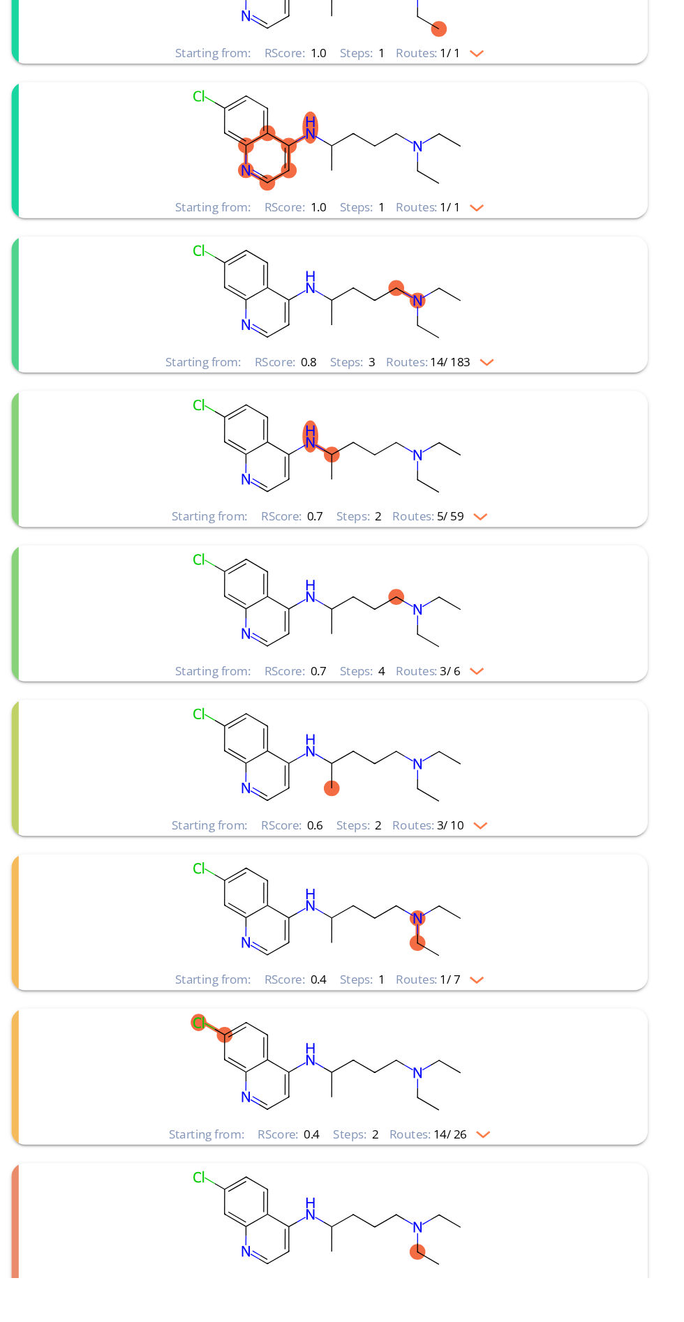
click at [450, 968] on rect "clusters" at bounding box center [341, 926] width 363 height 87
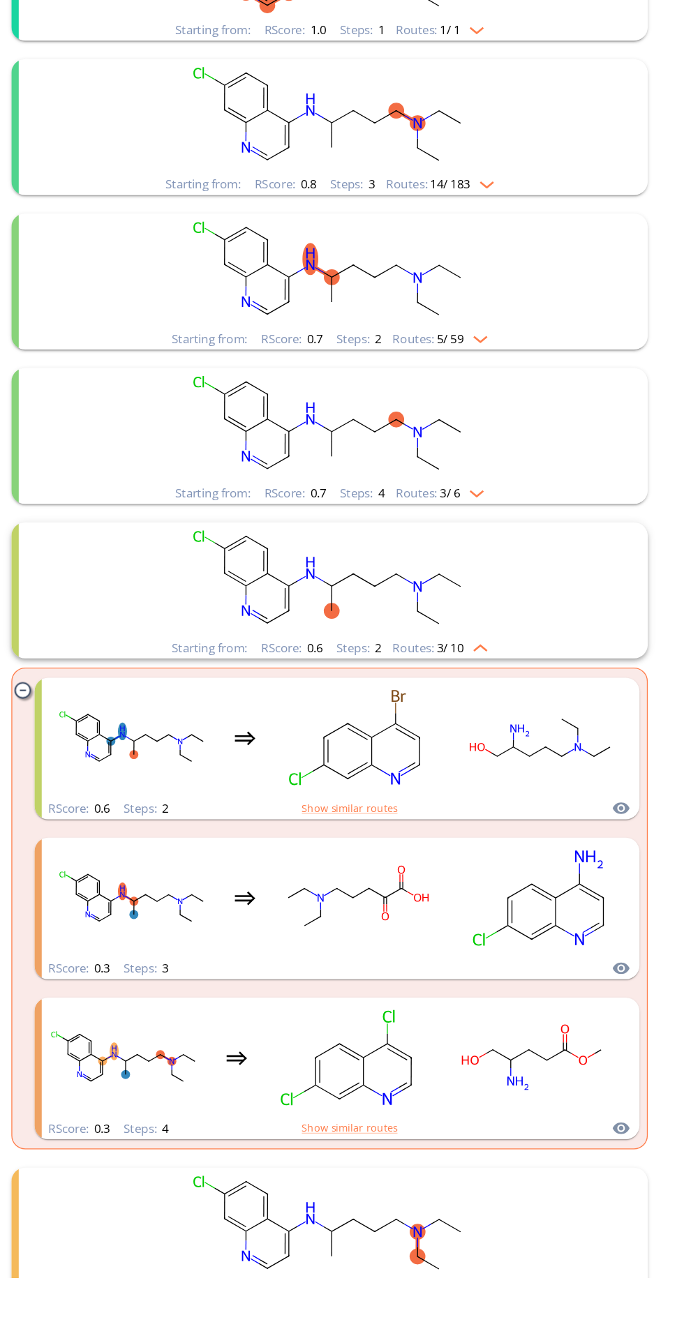
scroll to position [193, 0]
click at [466, 828] on rect "clusters" at bounding box center [341, 790] width 363 height 87
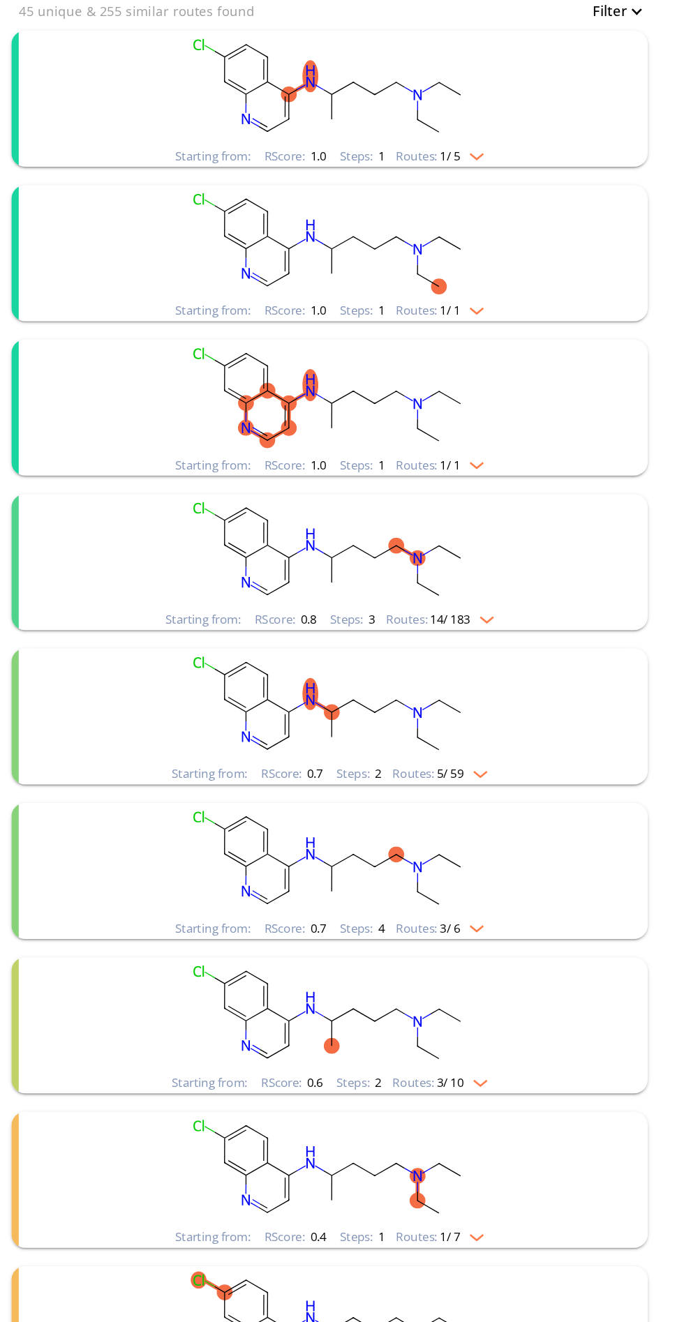
scroll to position [0, 0]
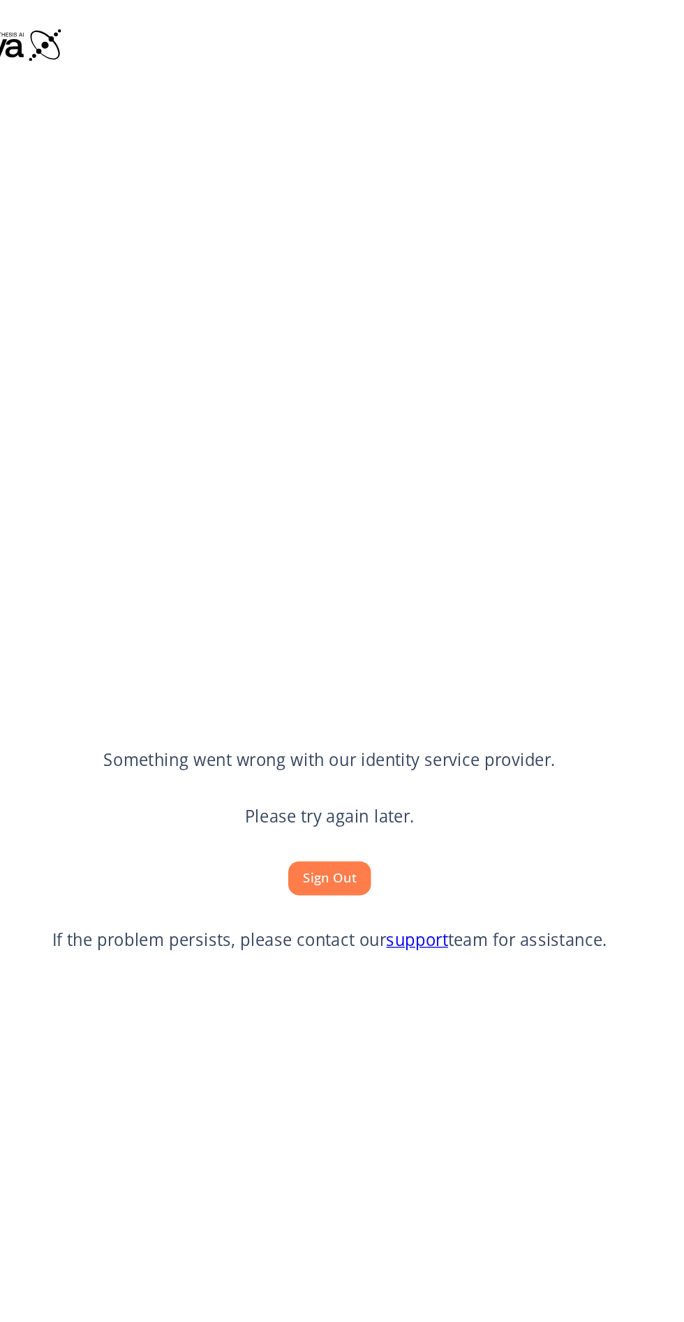
click at [345, 680] on button "Sign Out" at bounding box center [342, 667] width 63 height 26
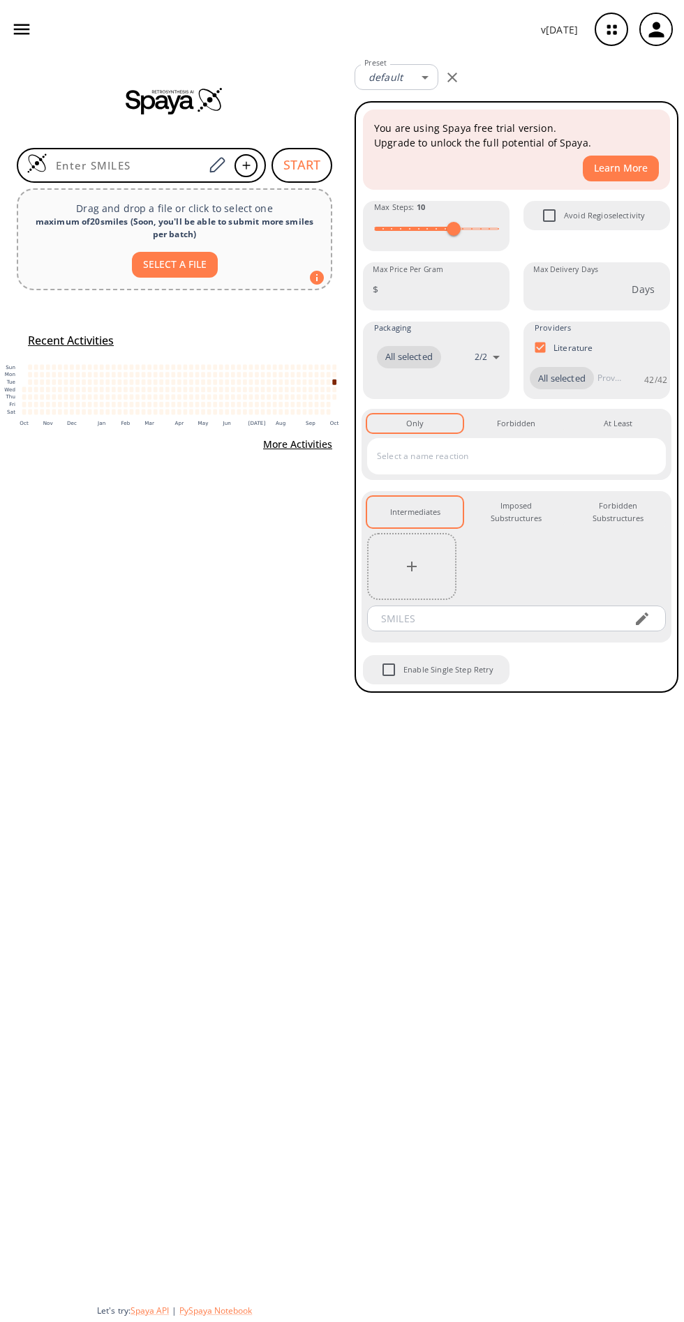
click at [606, 24] on icon "button" at bounding box center [611, 29] width 37 height 37
